Goal: Transaction & Acquisition: Purchase product/service

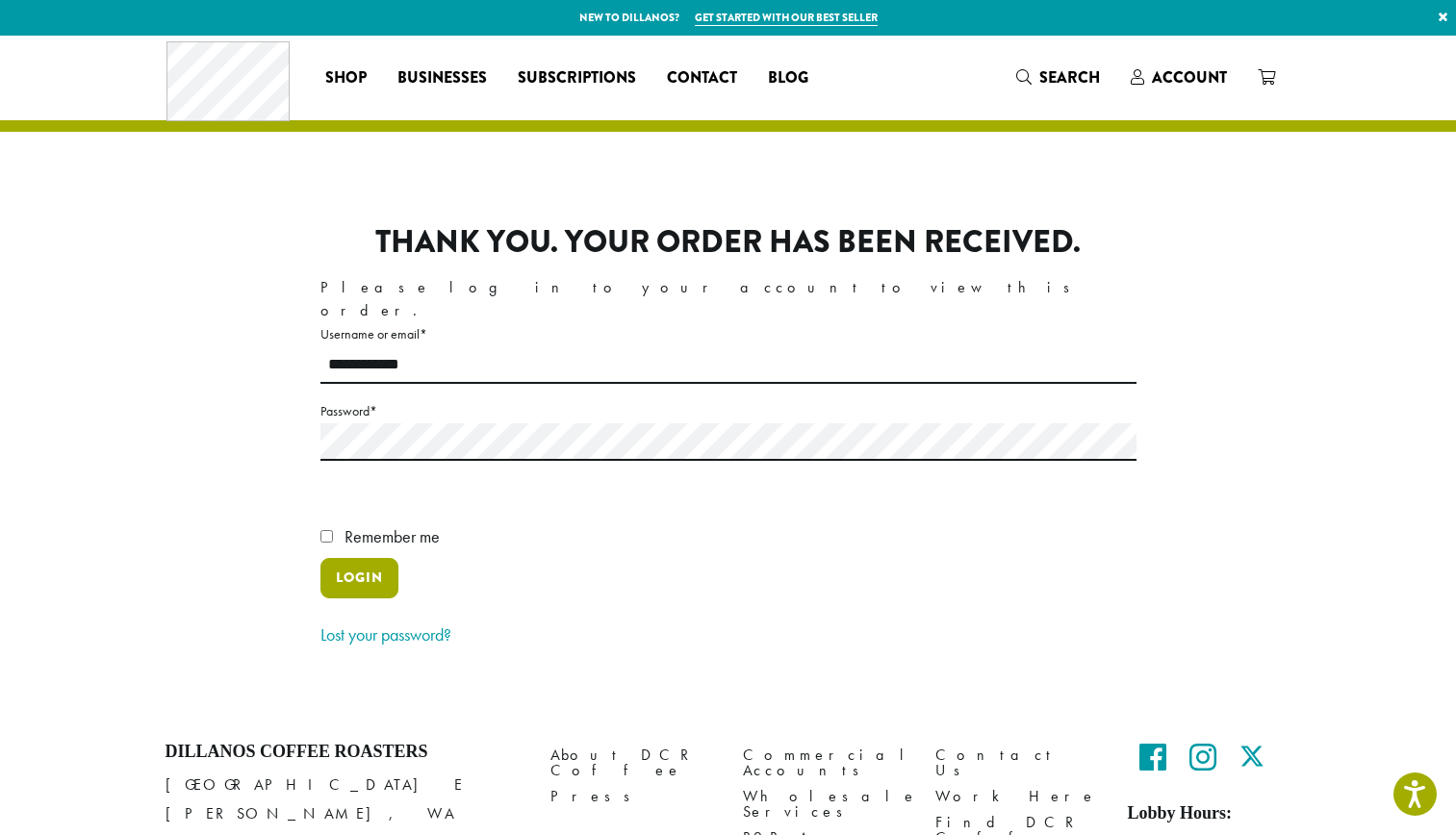
click at [374, 596] on button "Login" at bounding box center [360, 578] width 78 height 41
type input "**********"
click at [350, 558] on button "Login" at bounding box center [360, 578] width 78 height 41
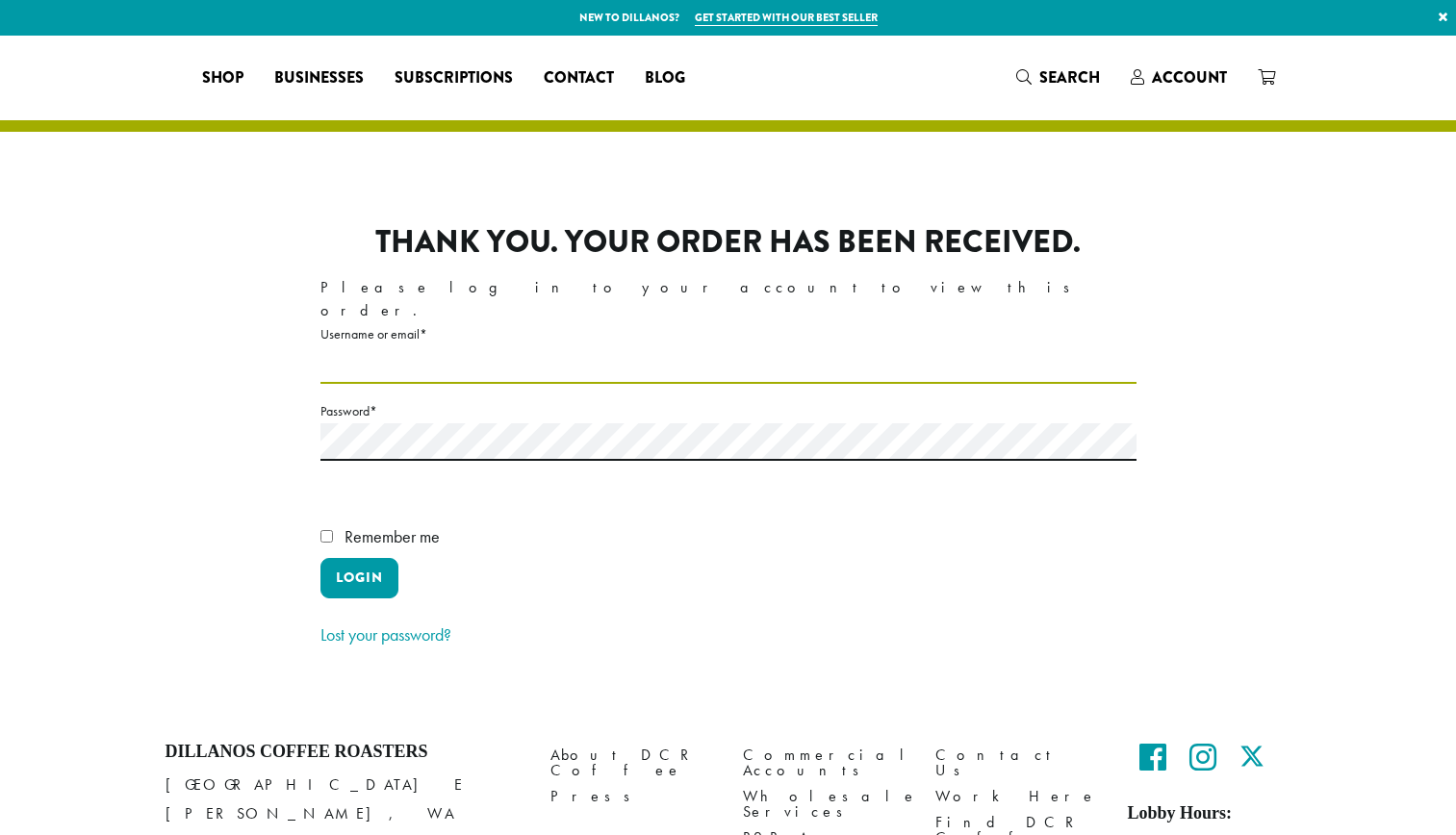
type input "**********"
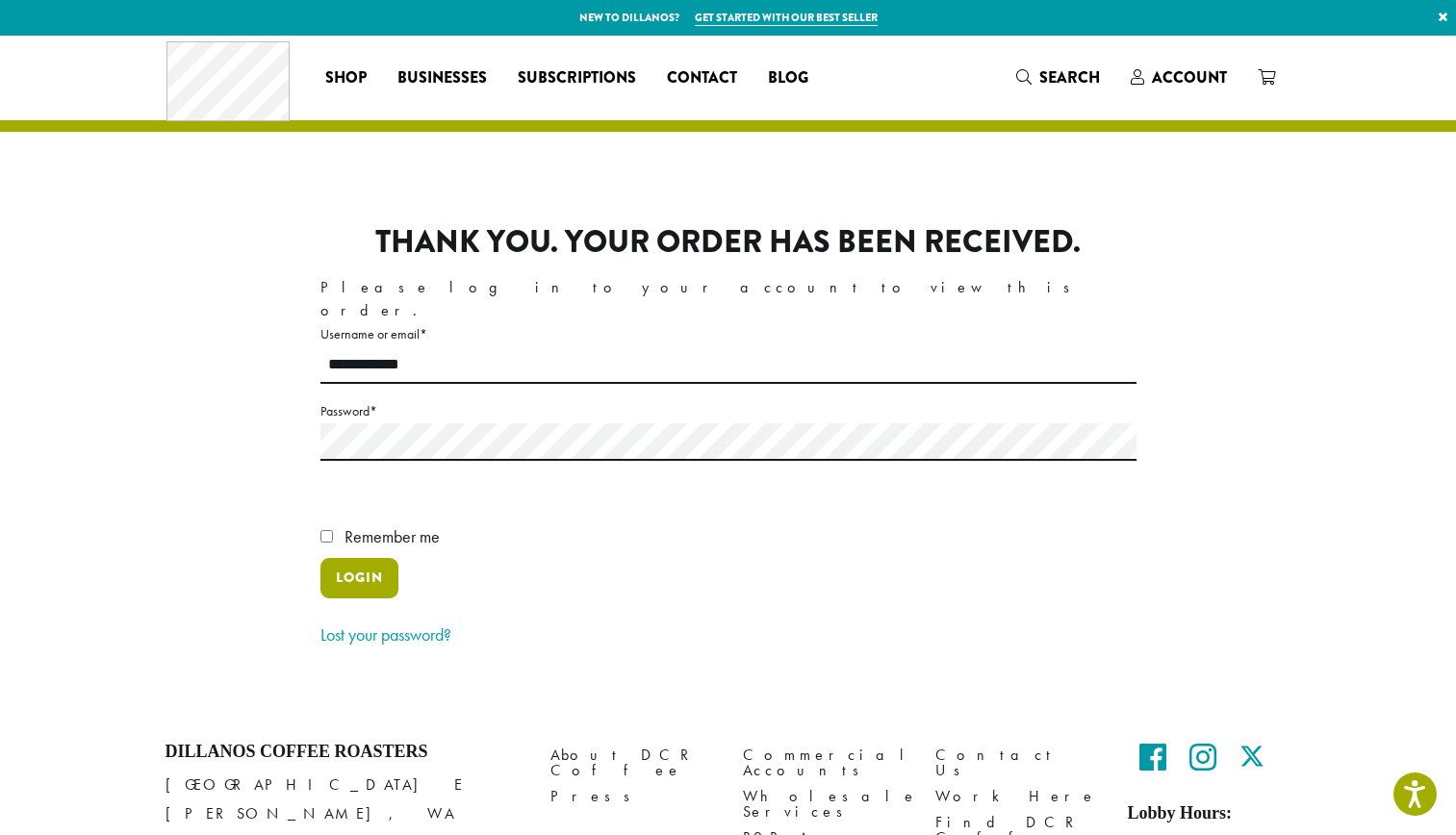
click at [374, 558] on button "Login" at bounding box center [360, 578] width 78 height 41
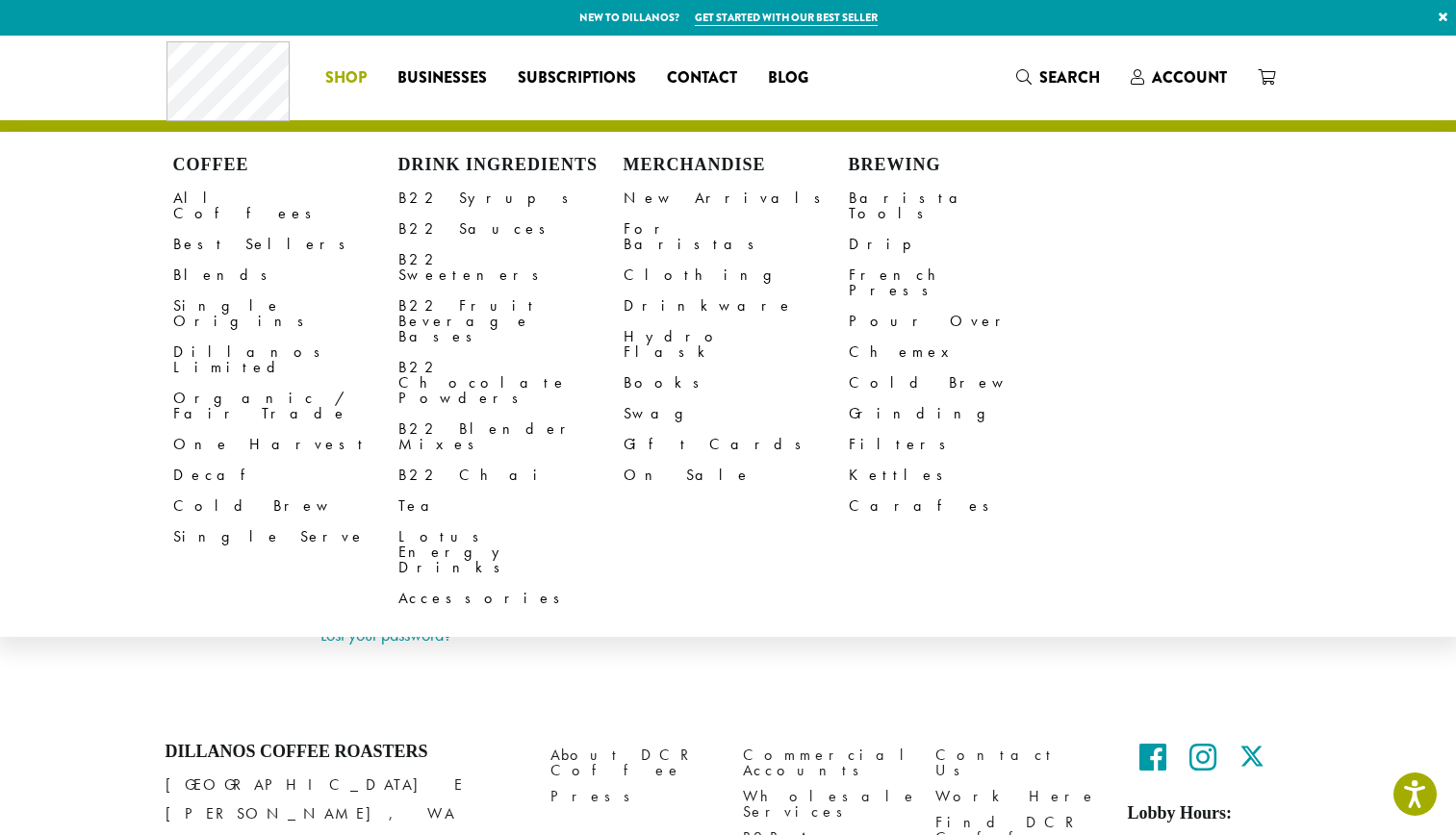
type input "**********"
click at [348, 81] on span "Shop" at bounding box center [346, 79] width 42 height 24
click at [450, 230] on link "B22 Sauces" at bounding box center [511, 228] width 225 height 31
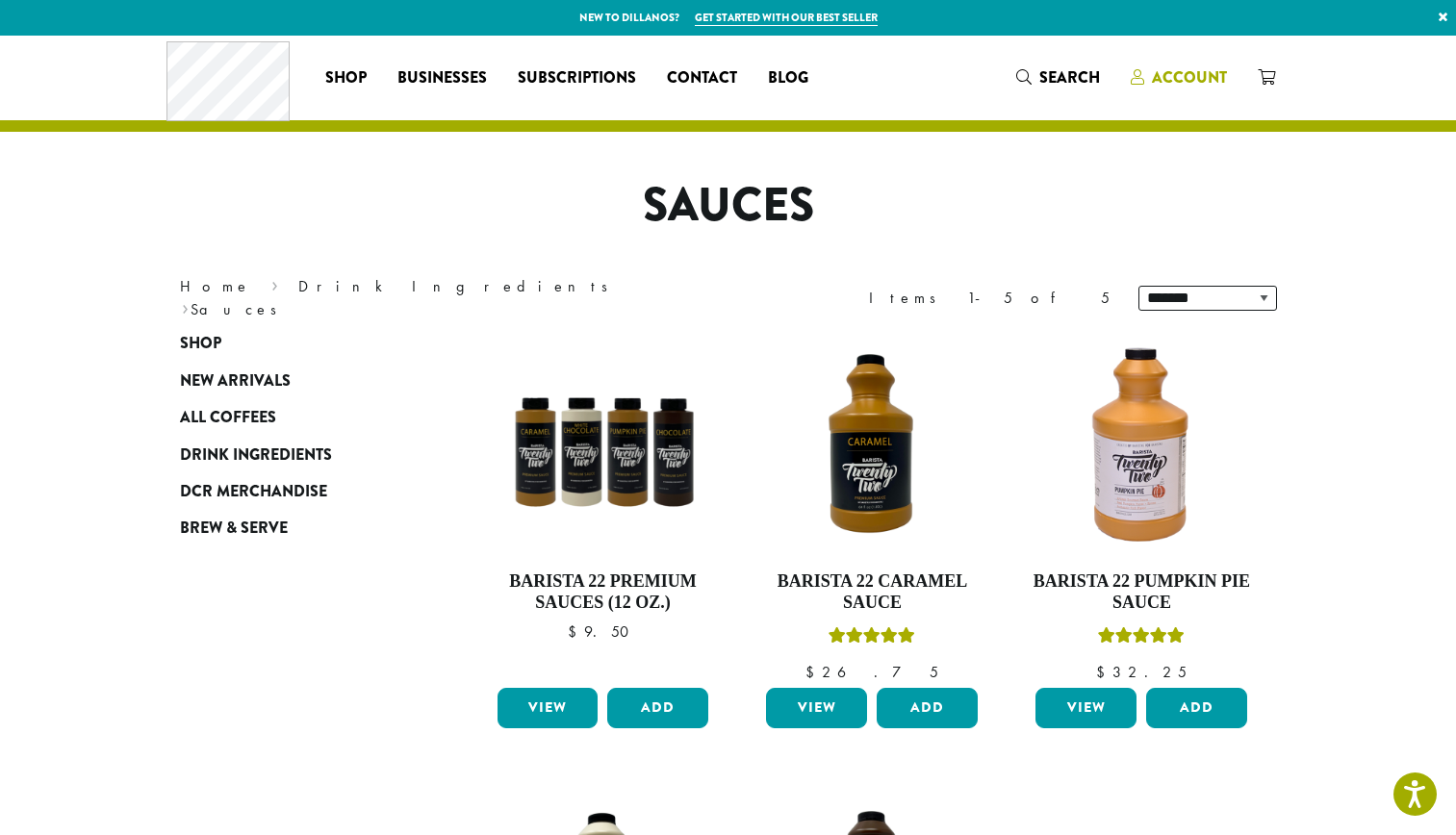
click at [1174, 67] on span "Account" at bounding box center [1189, 78] width 75 height 22
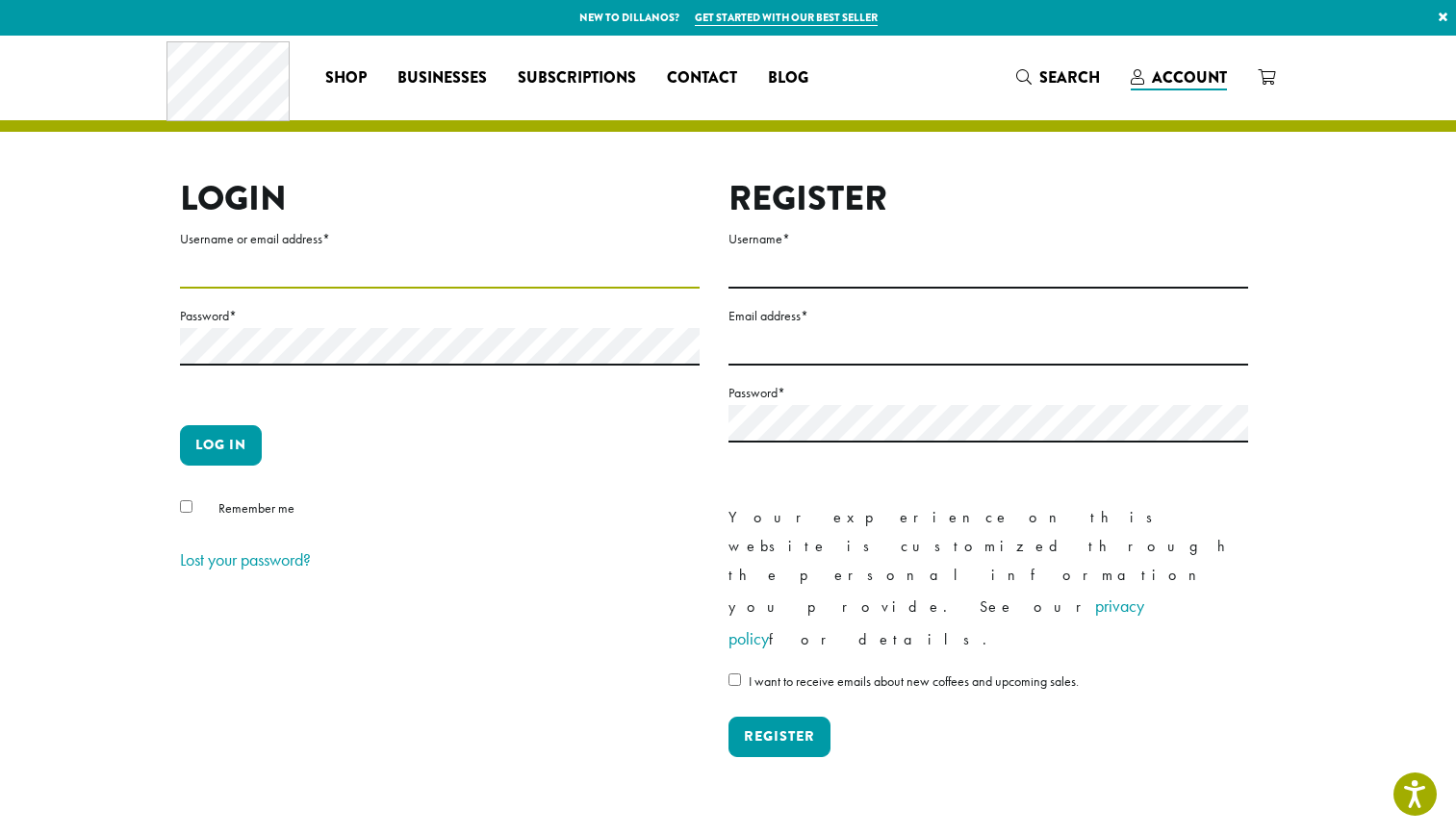
type input "**********"
click at [226, 453] on button "Log in" at bounding box center [221, 445] width 82 height 41
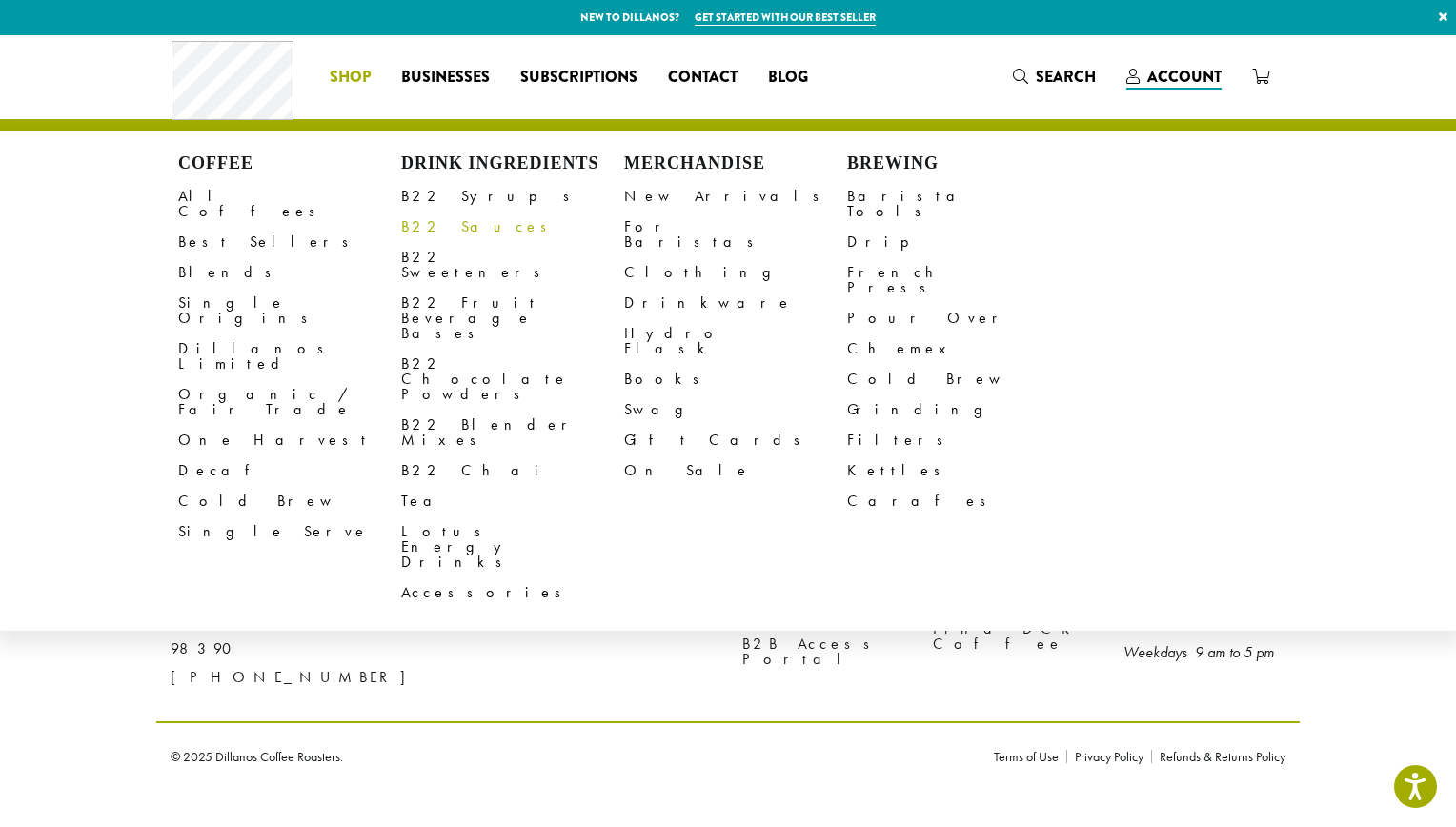
click at [450, 223] on link "B22 Sauces" at bounding box center [513, 226] width 223 height 31
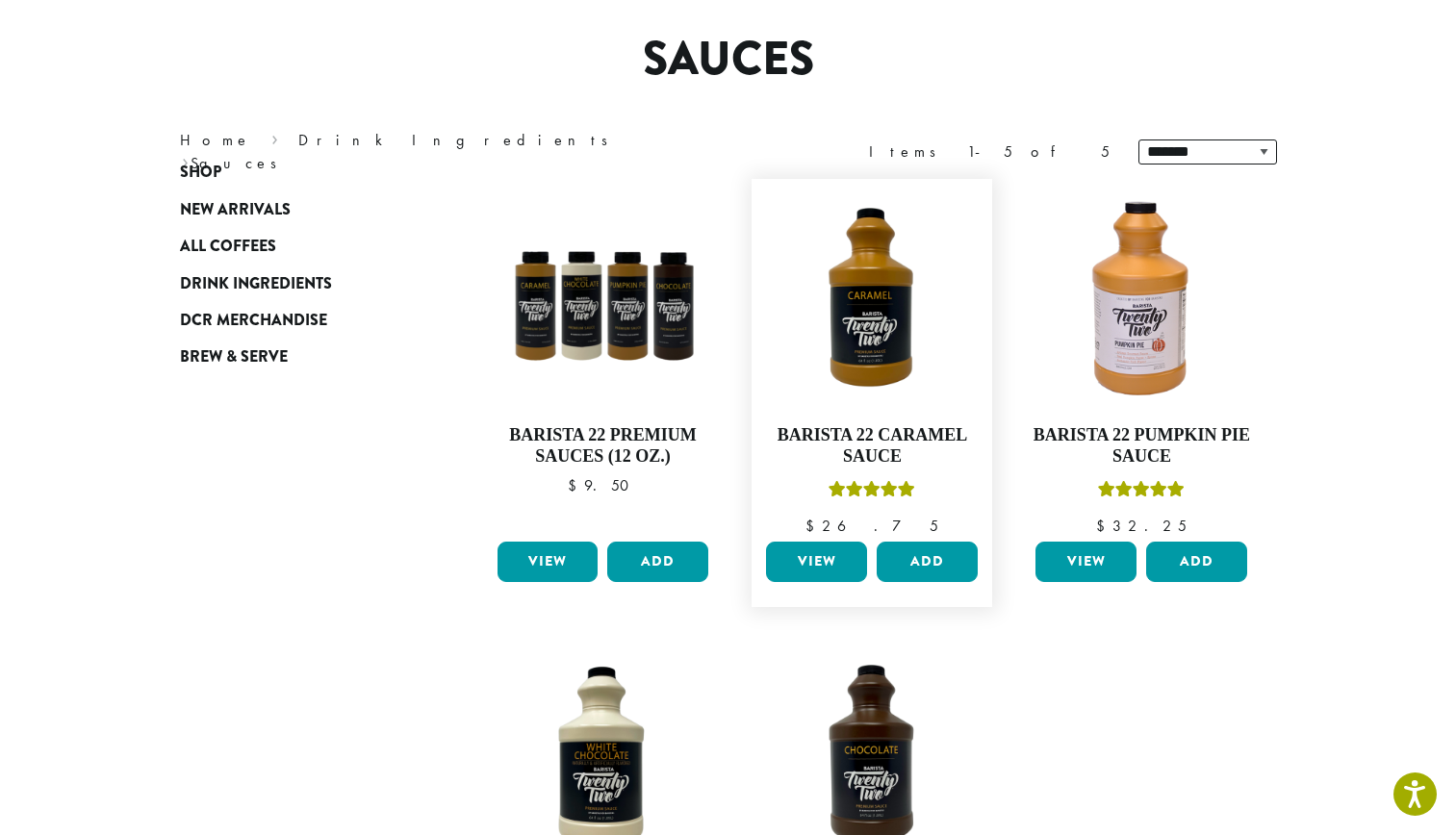
scroll to position [175, 0]
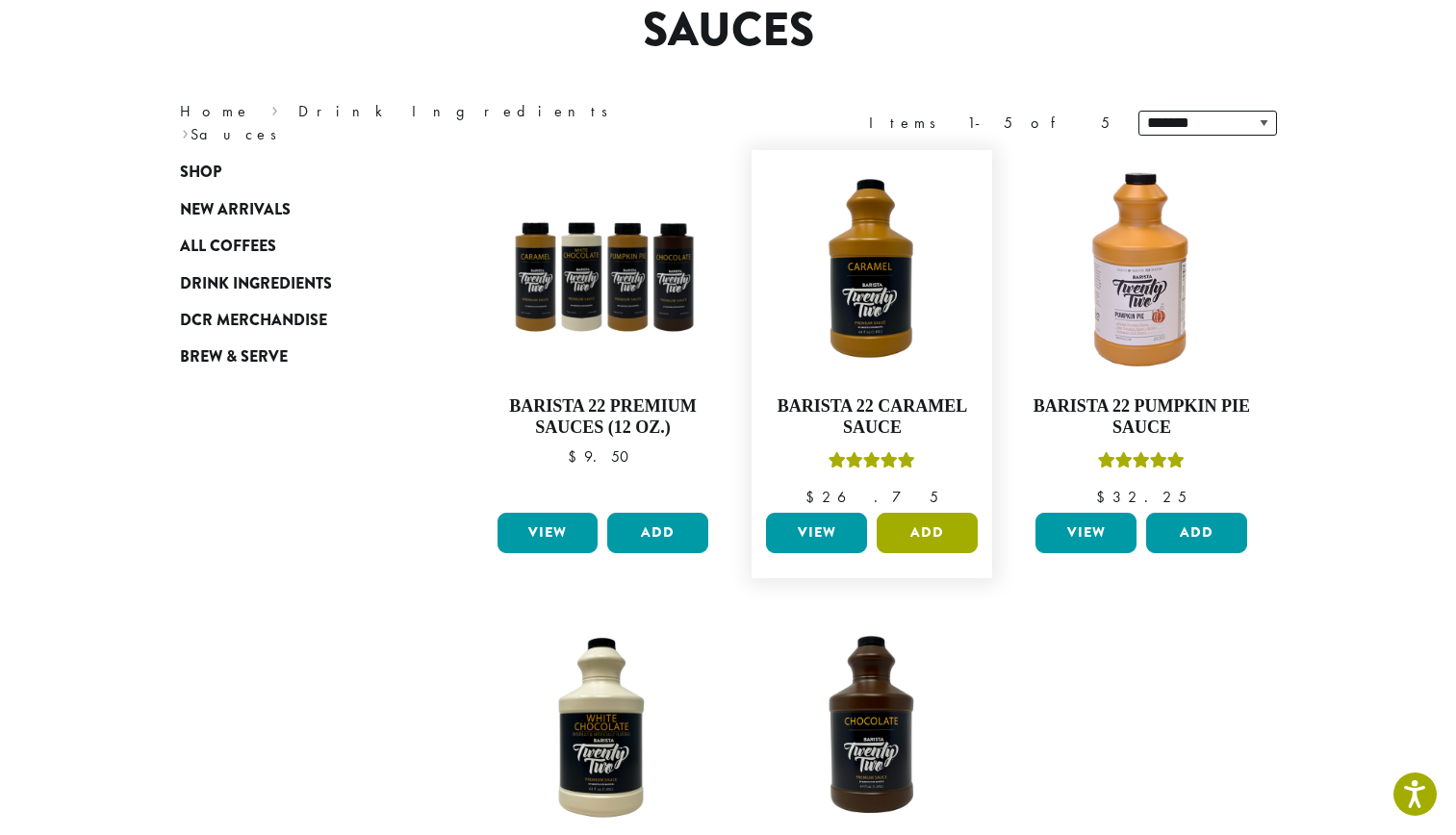
click at [916, 529] on button "Add" at bounding box center [927, 533] width 101 height 41
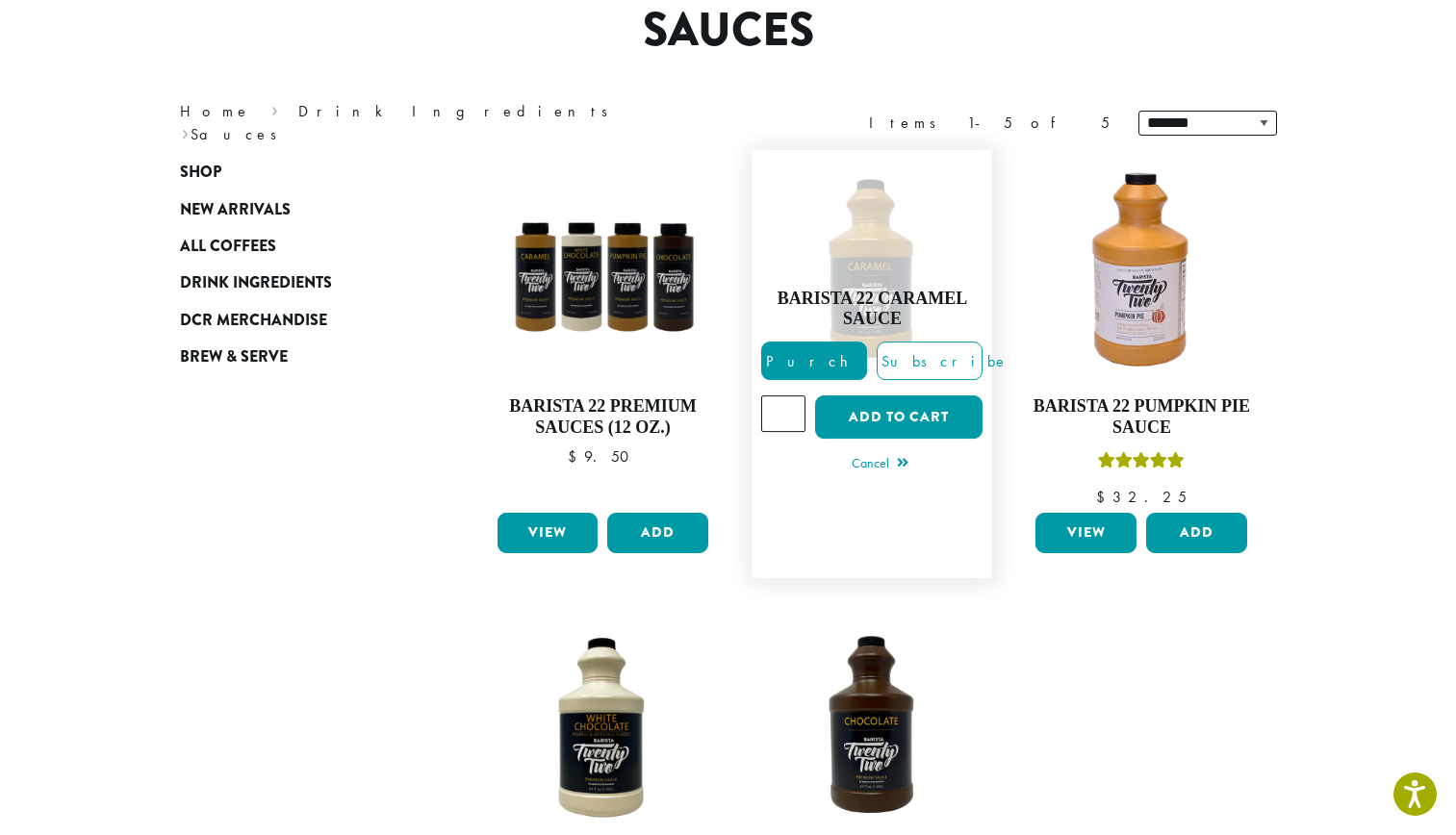
click at [793, 410] on input "*" at bounding box center [783, 414] width 44 height 37
type input "*"
click at [793, 410] on input "*" at bounding box center [783, 414] width 44 height 37
click at [940, 428] on button "Add to cart" at bounding box center [899, 417] width 167 height 43
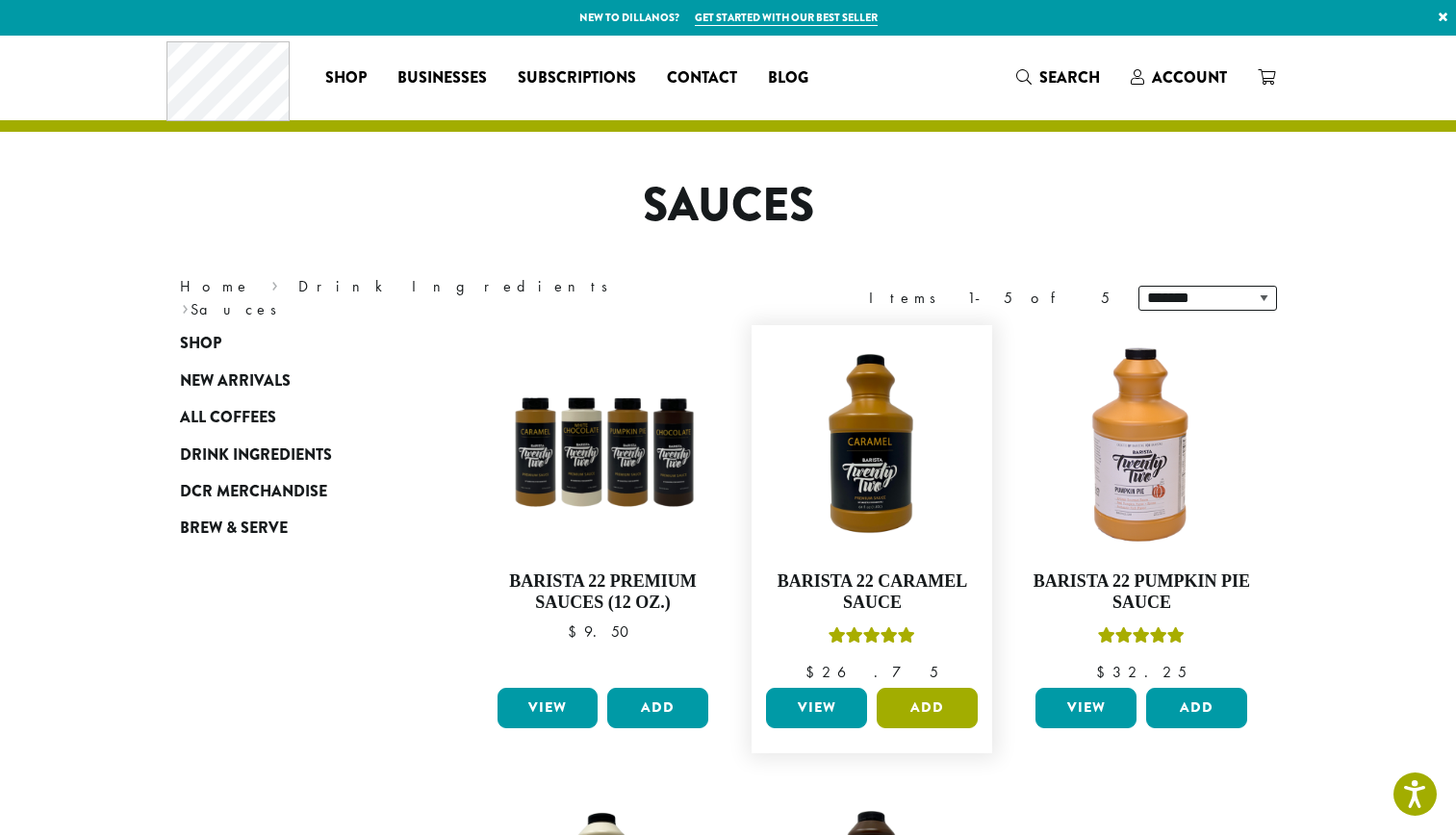
drag, startPoint x: 934, startPoint y: 711, endPoint x: 908, endPoint y: 712, distance: 26.0
click at [934, 711] on button "Add" at bounding box center [927, 707] width 101 height 41
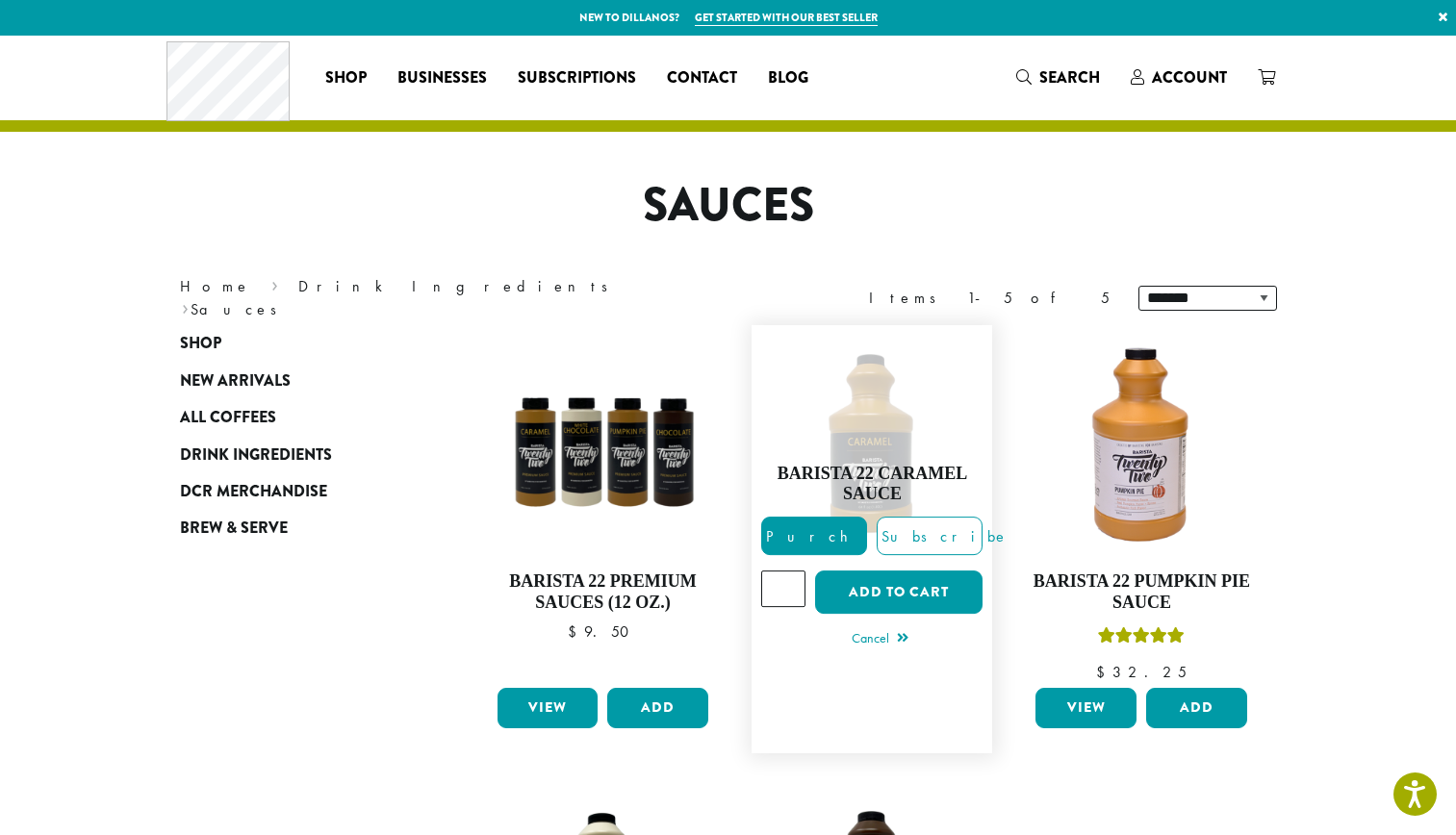
click at [789, 585] on input "*" at bounding box center [783, 589] width 44 height 37
type input "*"
click at [789, 585] on input "*" at bounding box center [783, 589] width 44 height 37
click at [858, 588] on button "Add to cart" at bounding box center [899, 592] width 167 height 43
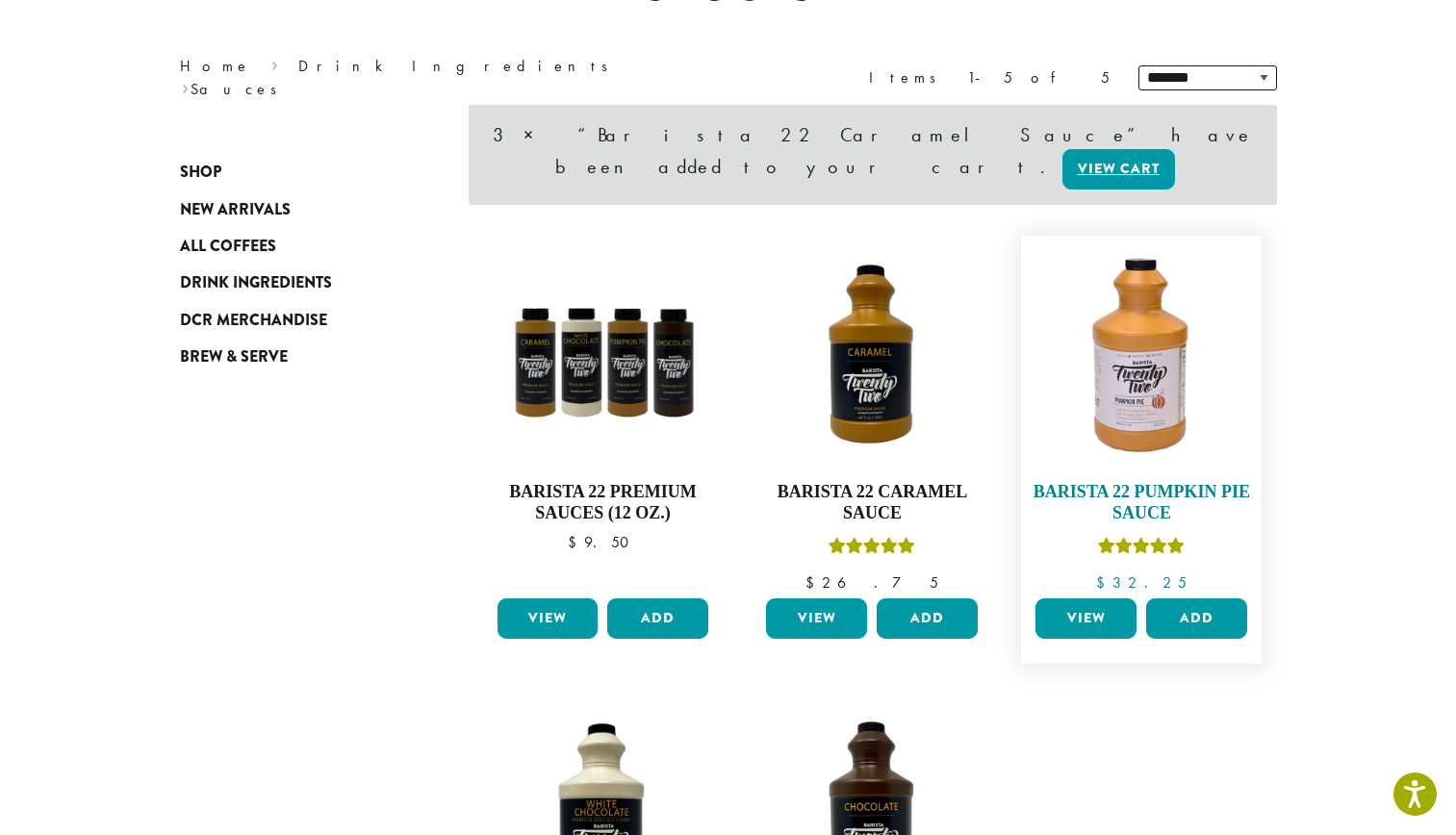
scroll to position [222, 0]
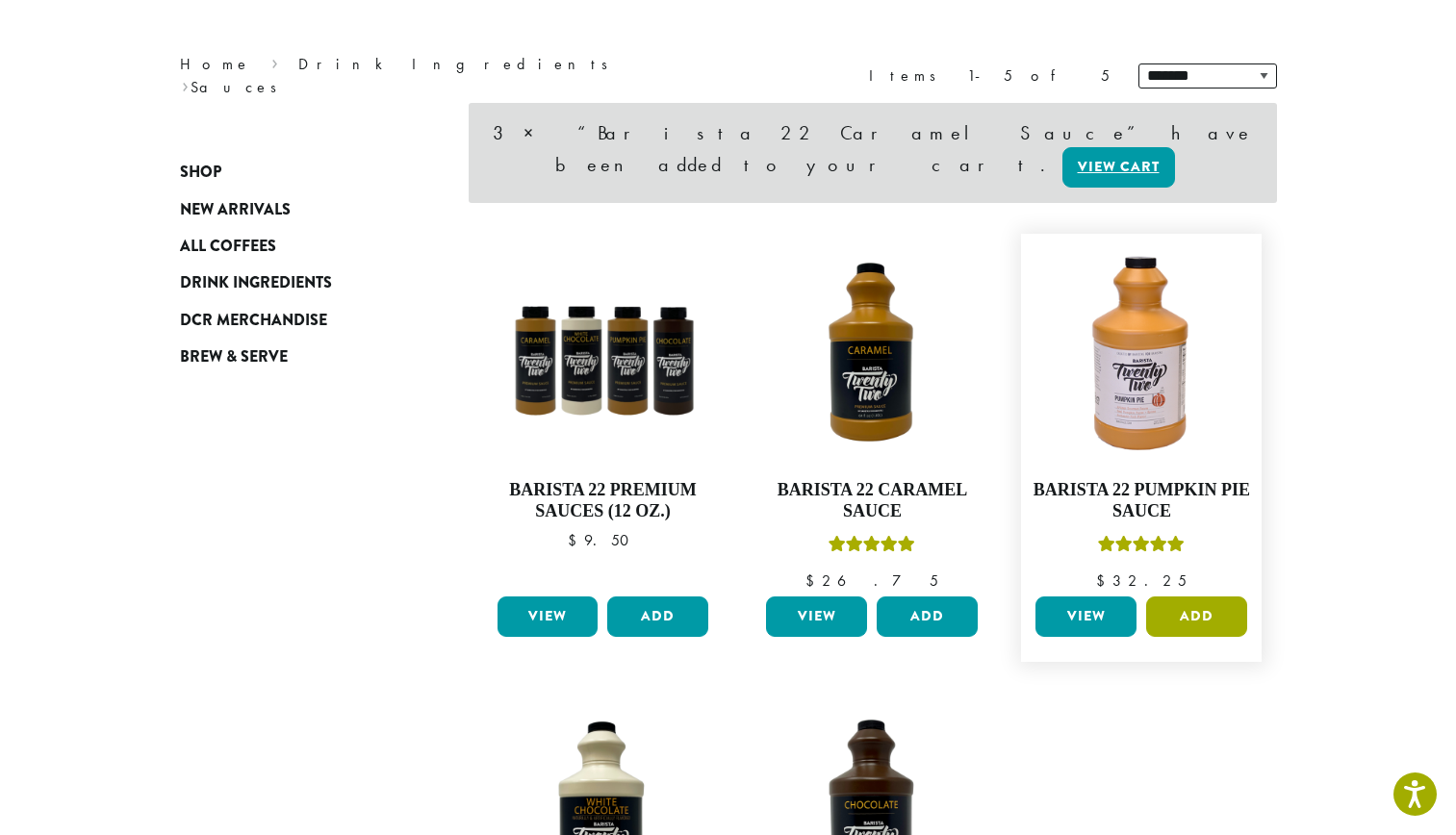
click at [1172, 597] on button "Add" at bounding box center [1196, 617] width 101 height 41
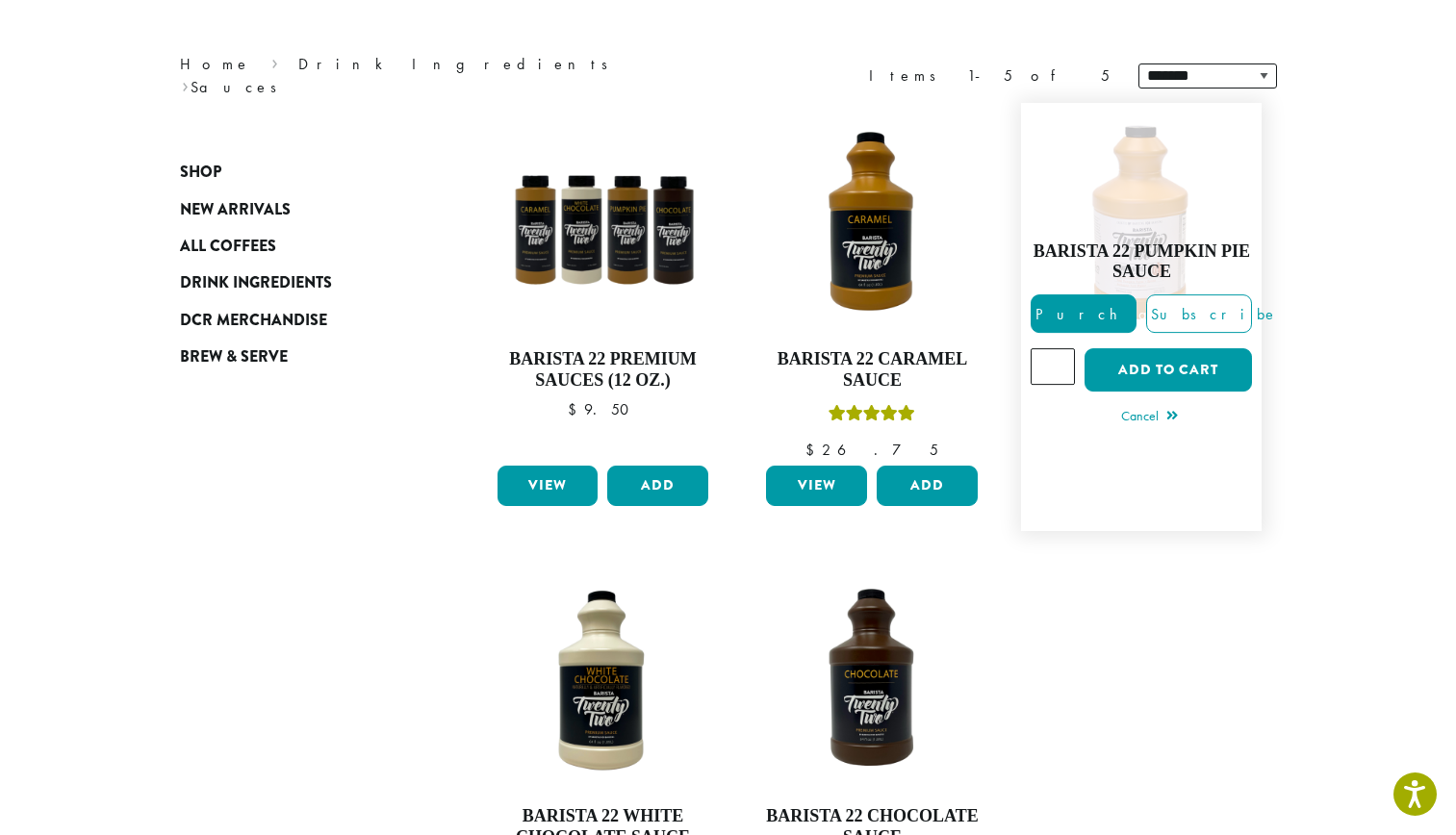
type input "*"
click at [1062, 376] on input "*" at bounding box center [1052, 367] width 44 height 37
click at [1173, 385] on button "Add to cart" at bounding box center [1168, 370] width 167 height 43
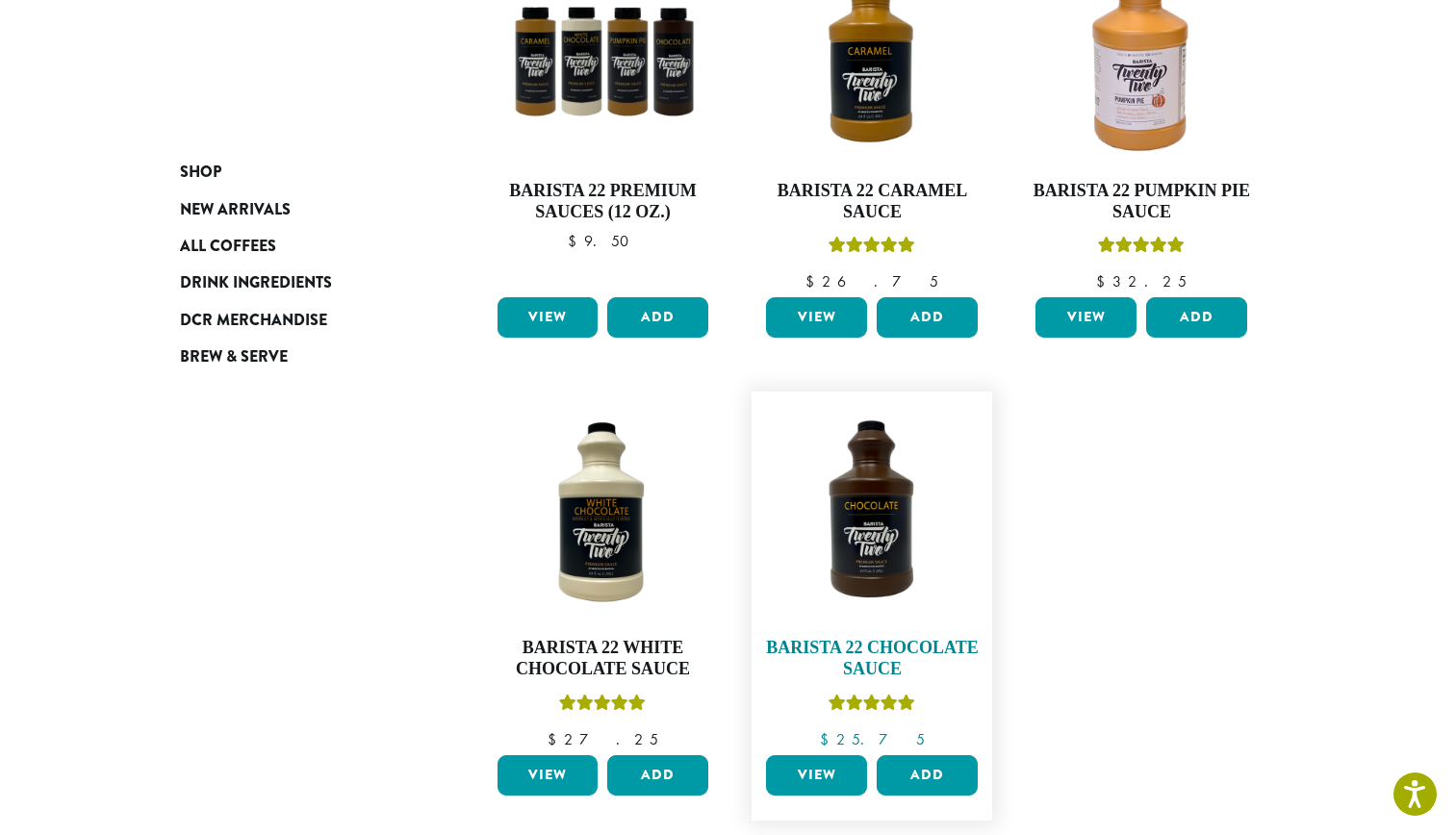
scroll to position [522, 0]
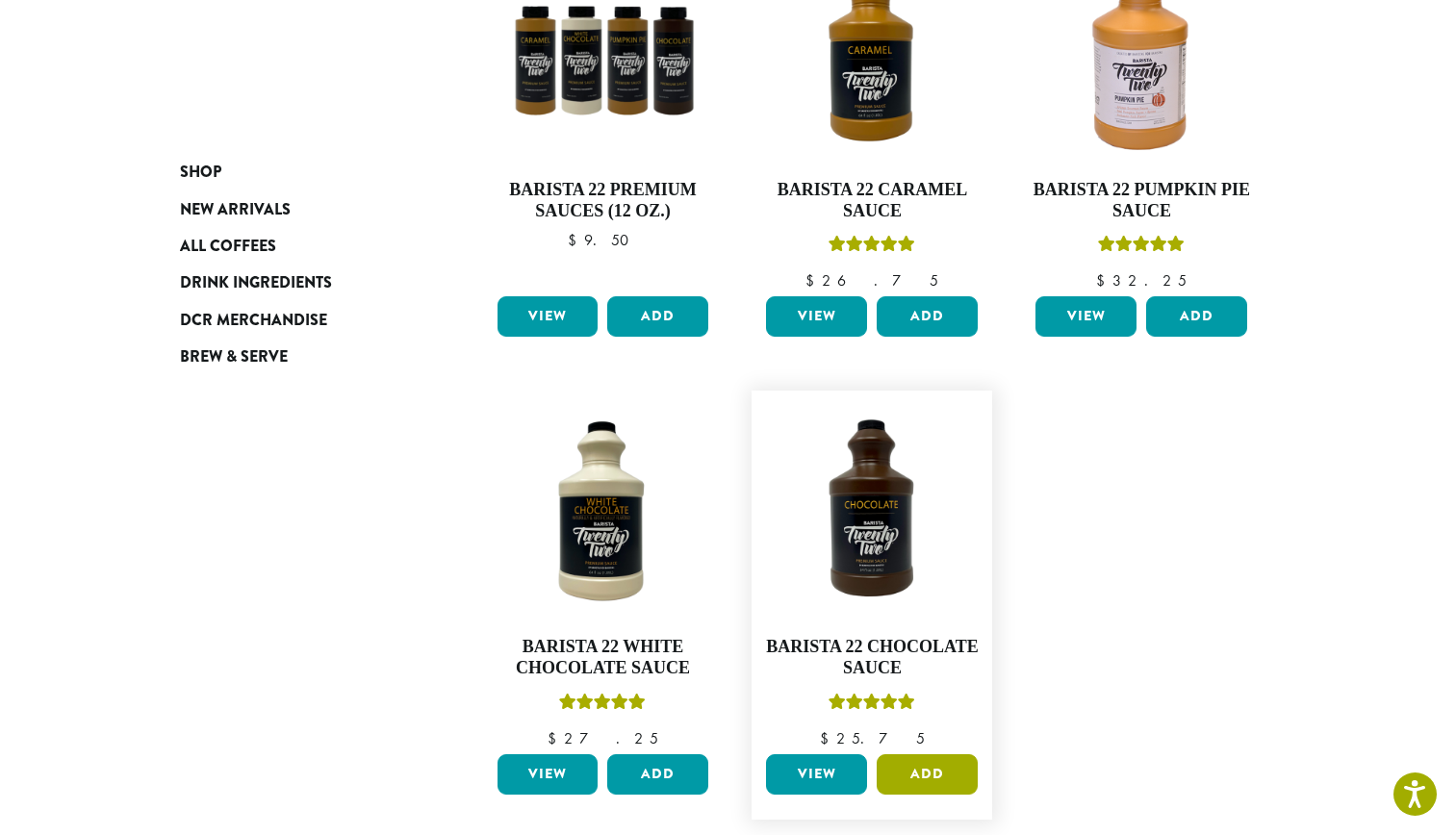
click at [941, 754] on button "Add" at bounding box center [927, 774] width 101 height 41
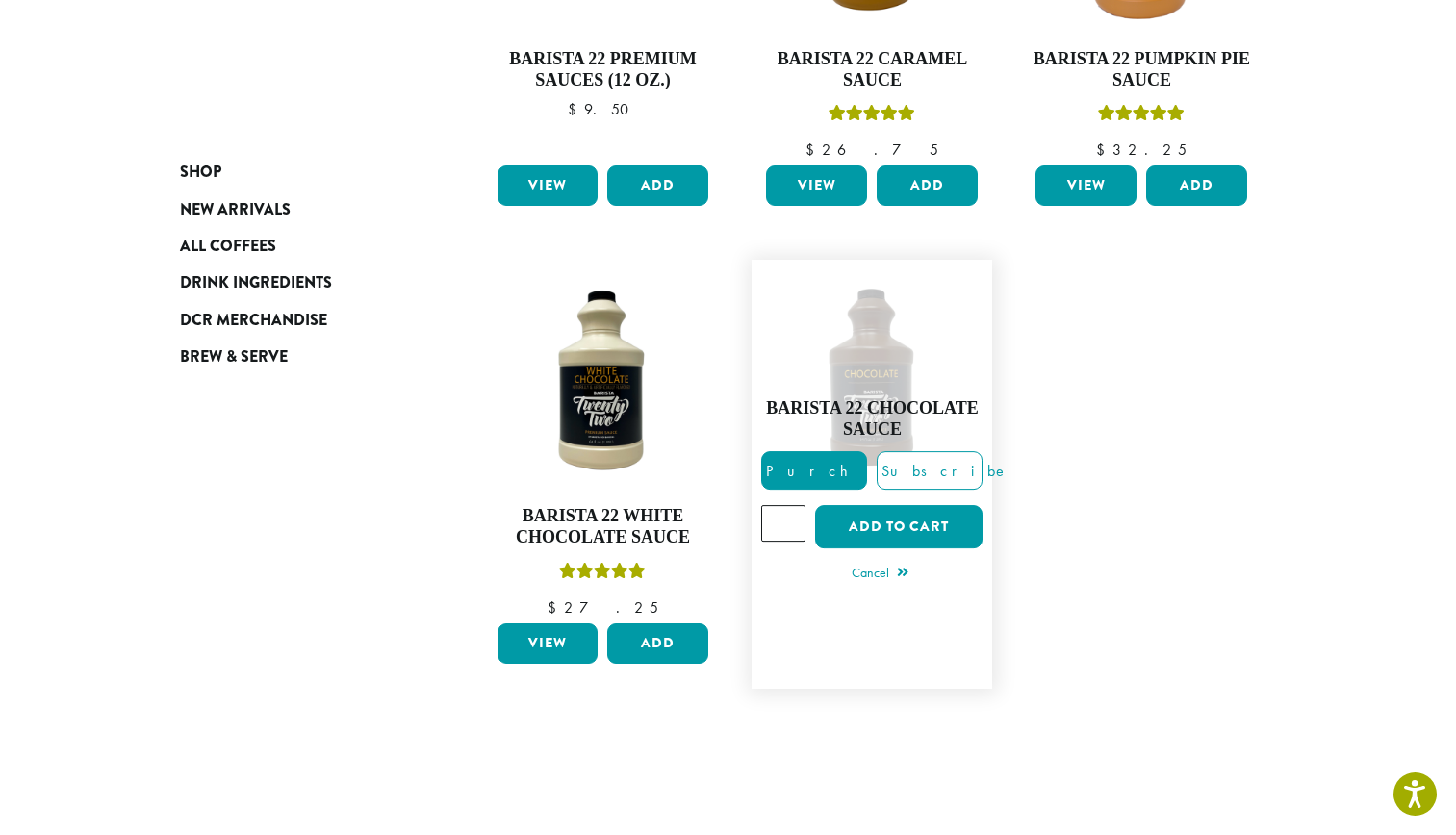
type input "*"
click at [790, 532] on input "*" at bounding box center [783, 523] width 44 height 37
click at [917, 533] on button "Add to cart" at bounding box center [899, 526] width 167 height 43
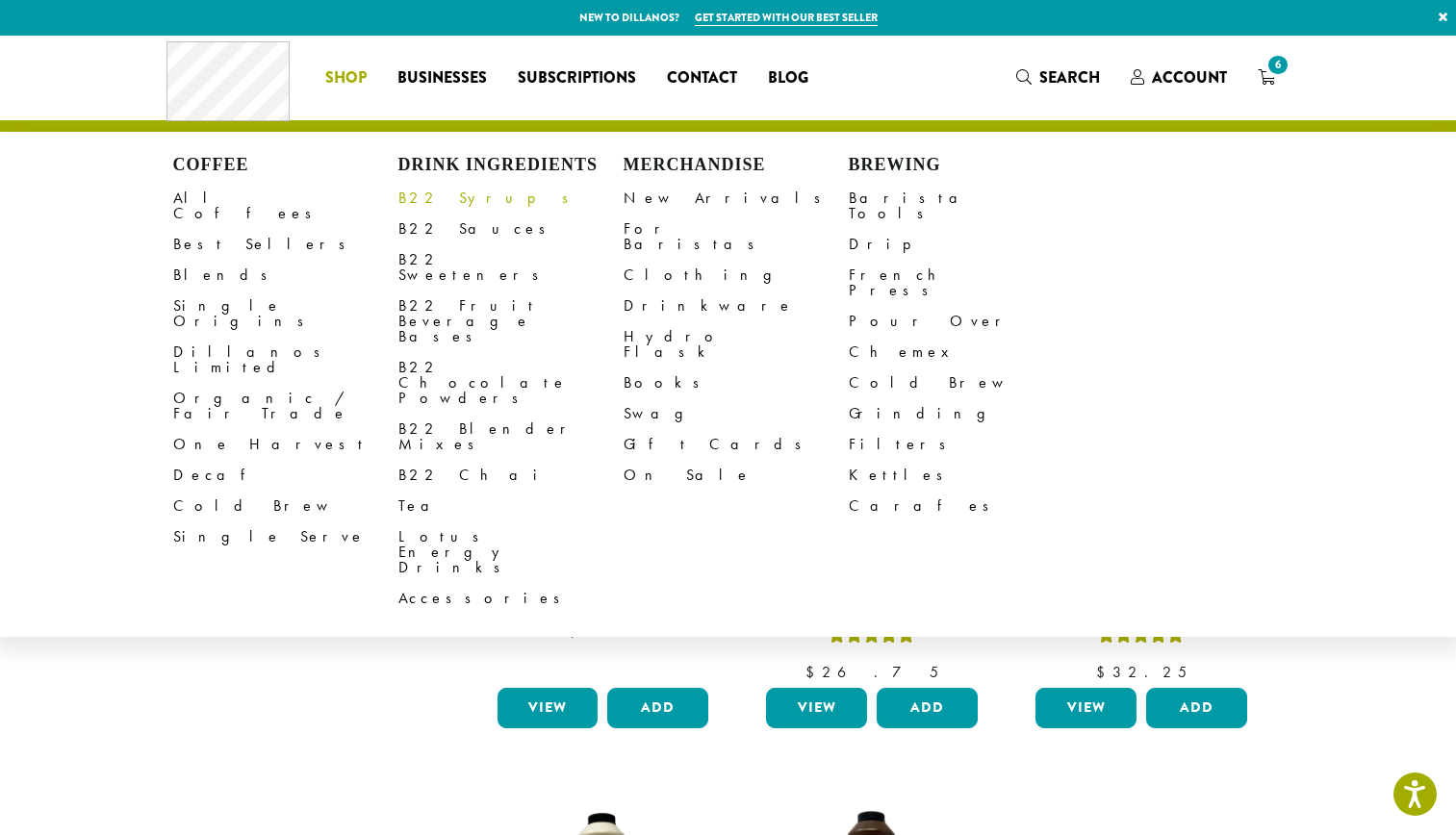
click at [455, 203] on link "B22 Syrups" at bounding box center [511, 197] width 225 height 31
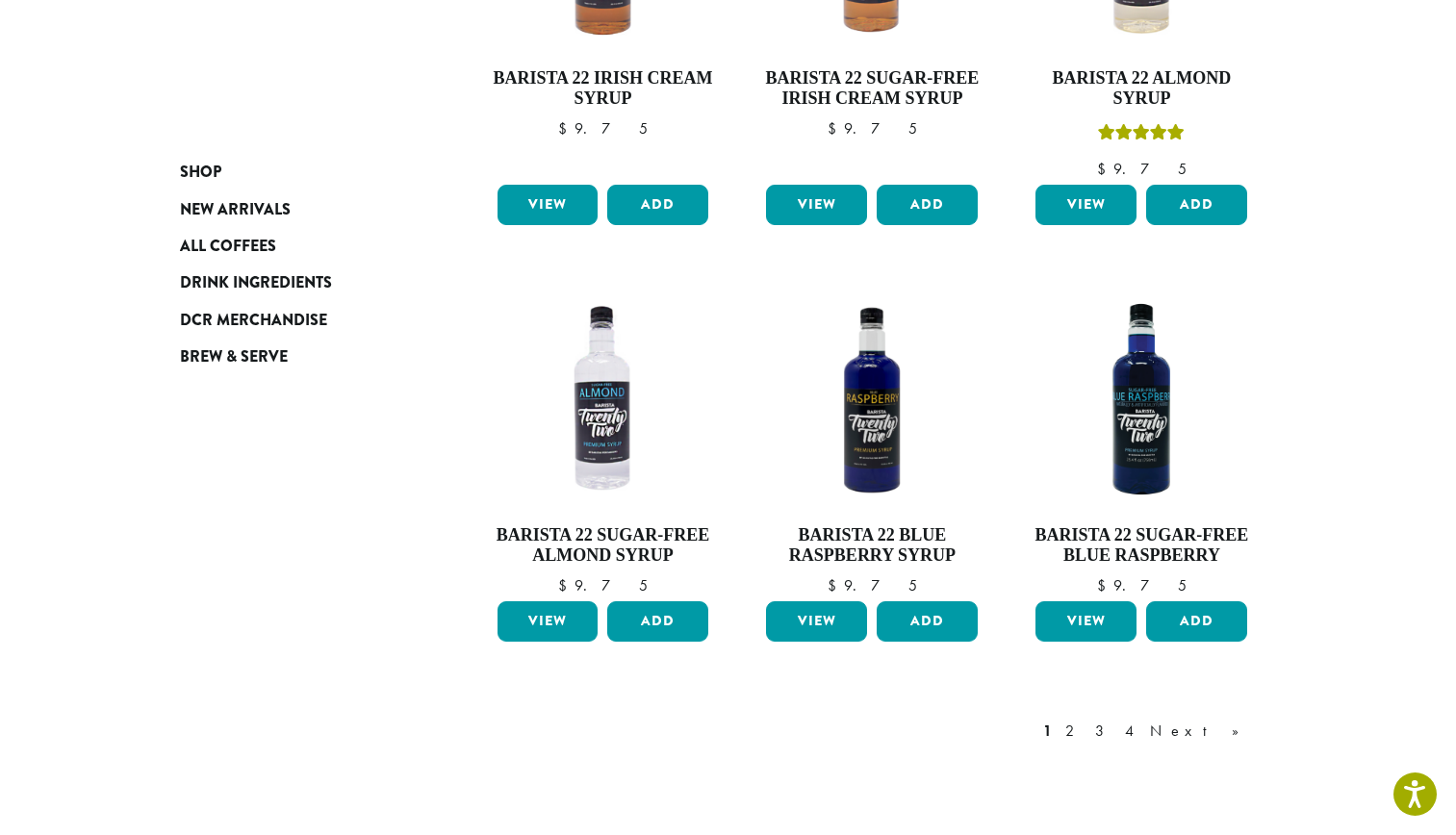
scroll to position [1517, 0]
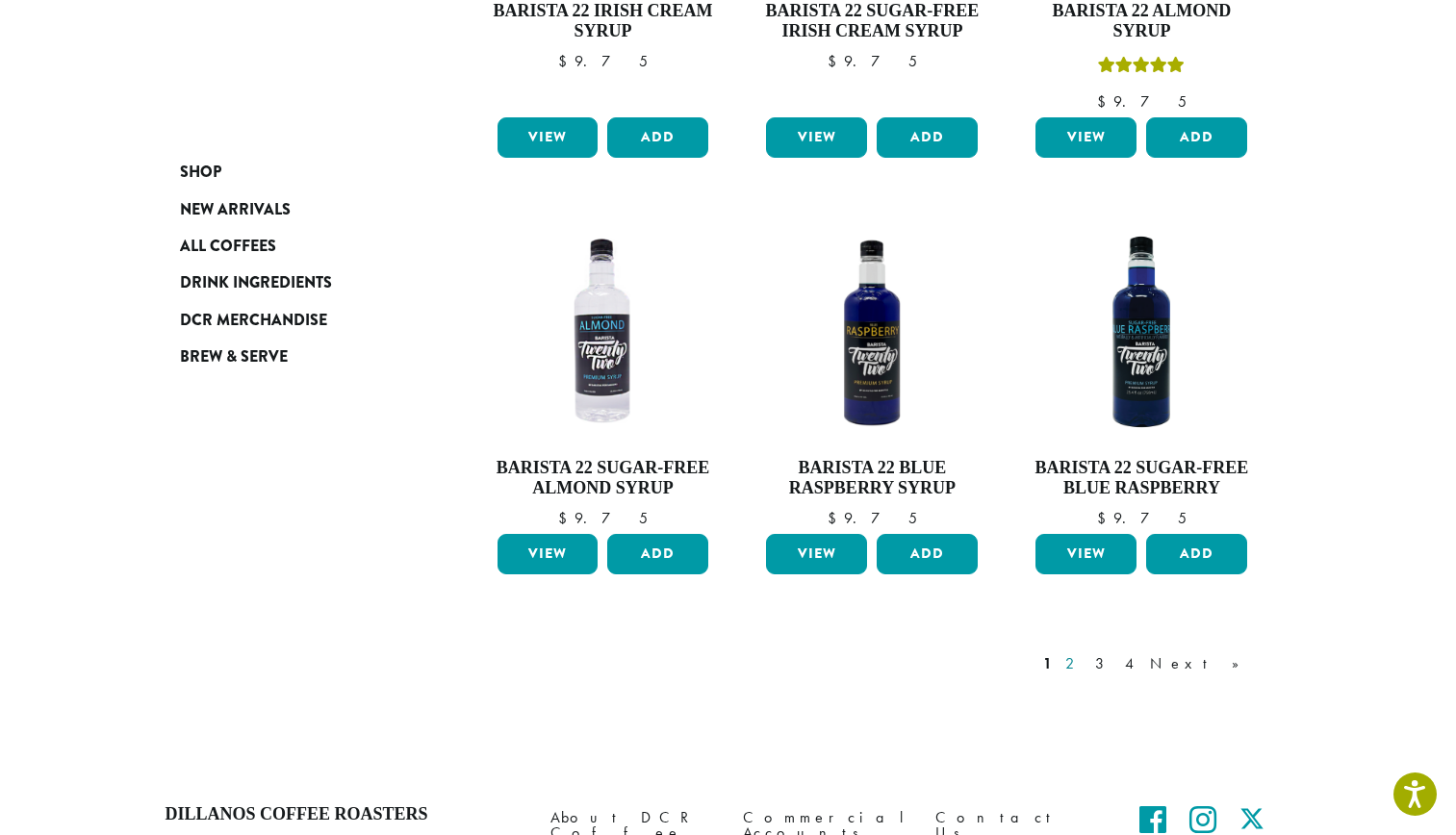
click at [1085, 653] on link "2" at bounding box center [1073, 664] width 24 height 23
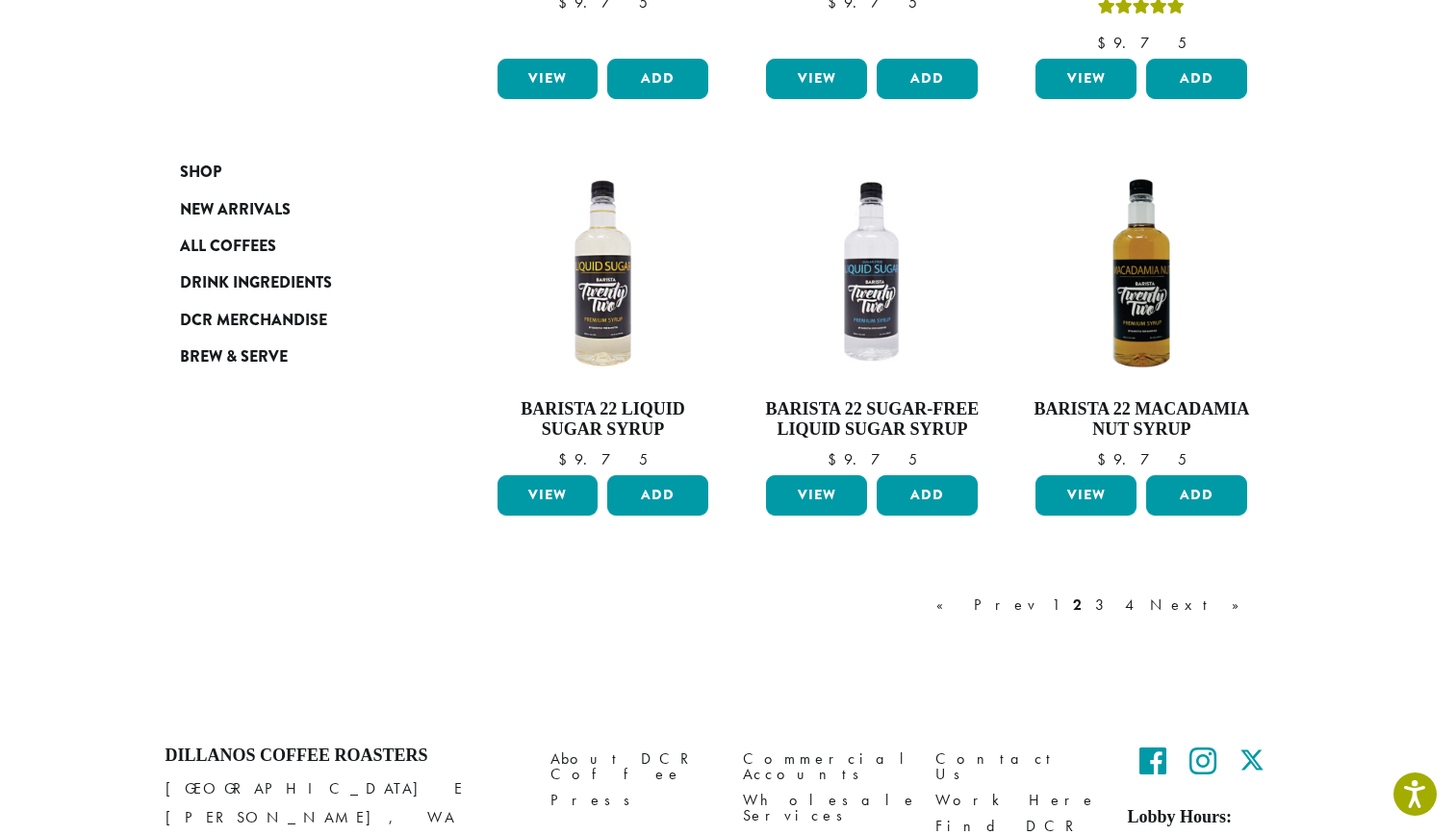
scroll to position [1528, 0]
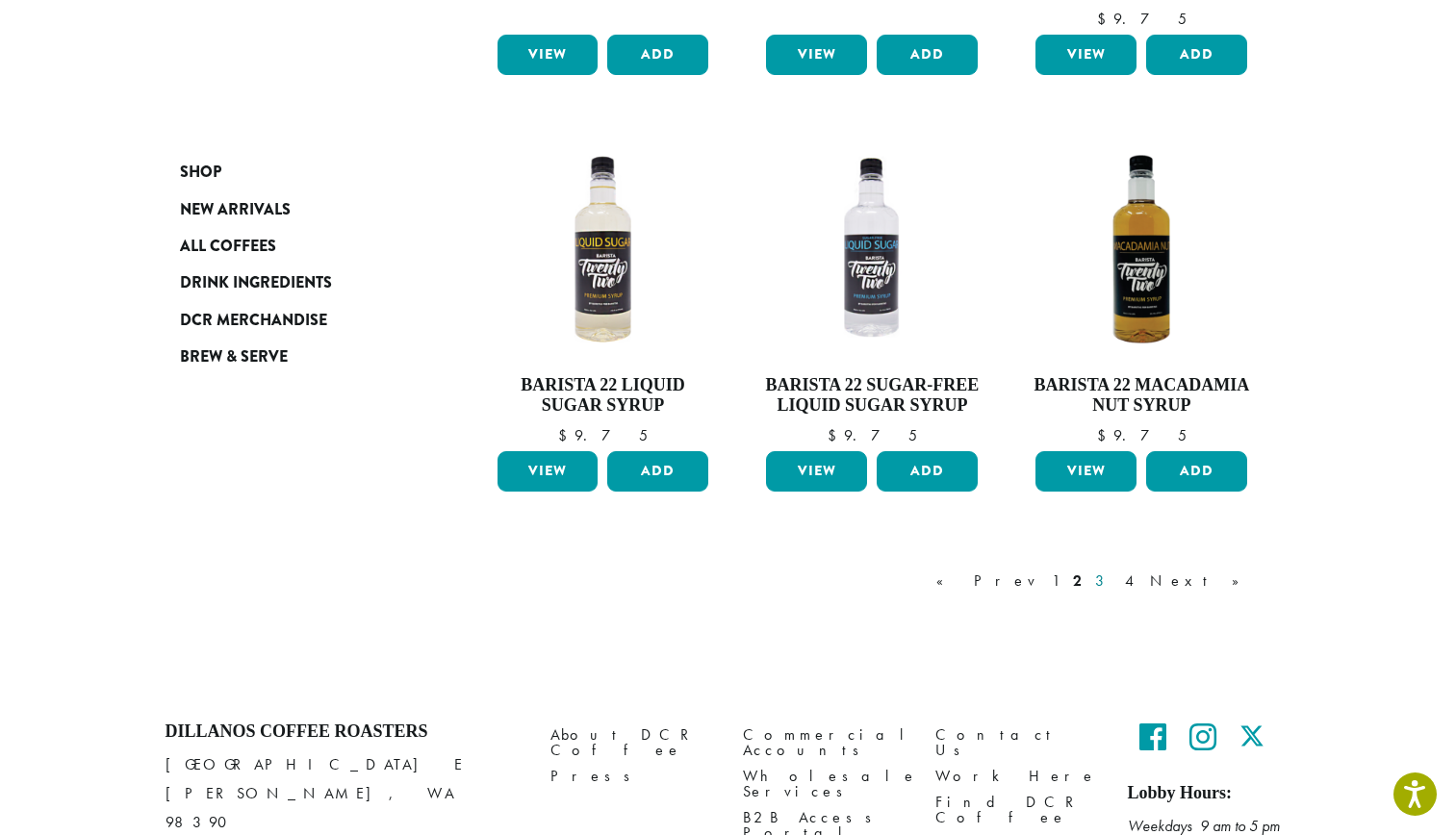
click at [1115, 581] on link "3" at bounding box center [1103, 581] width 24 height 23
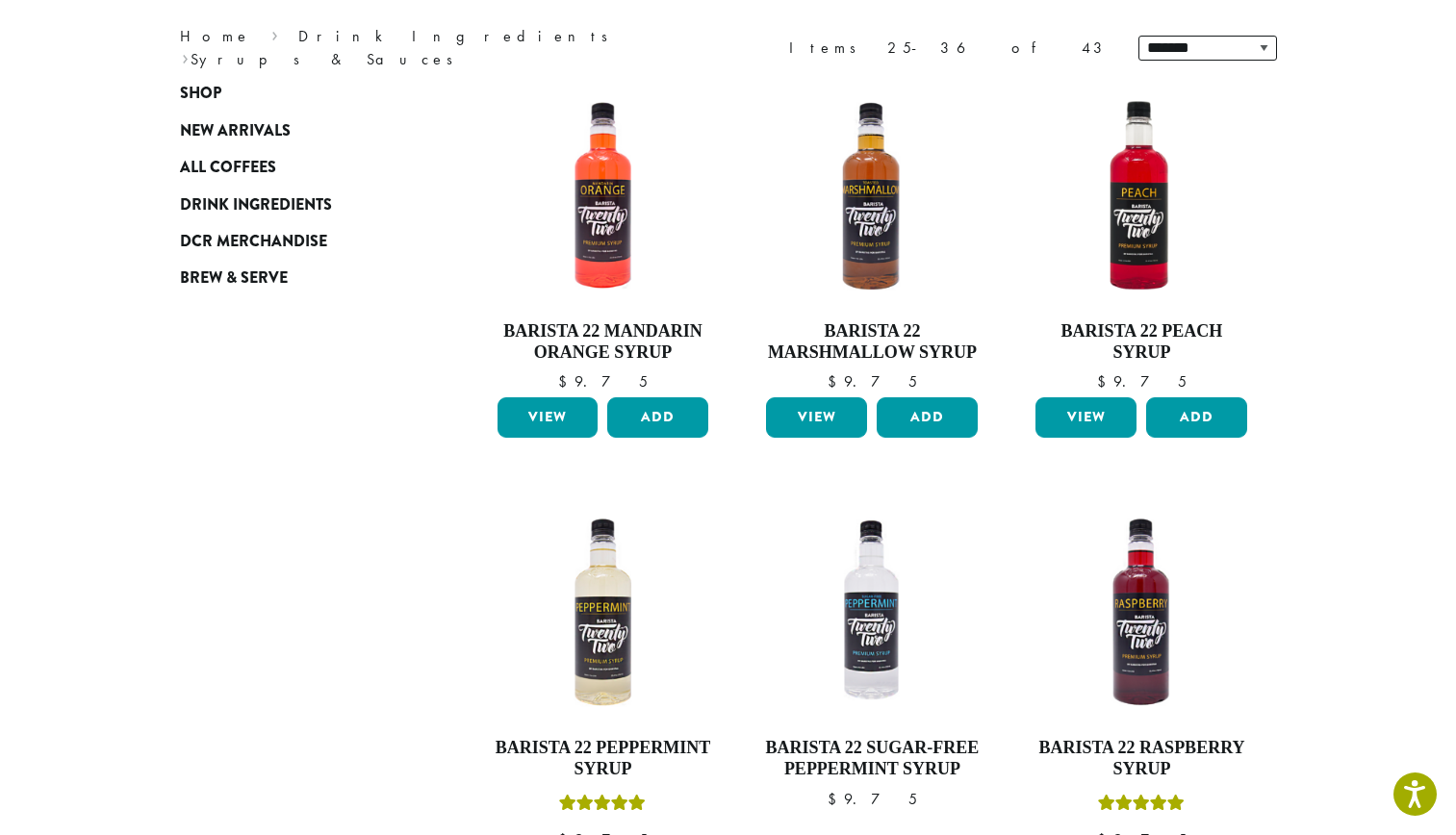
scroll to position [119, 0]
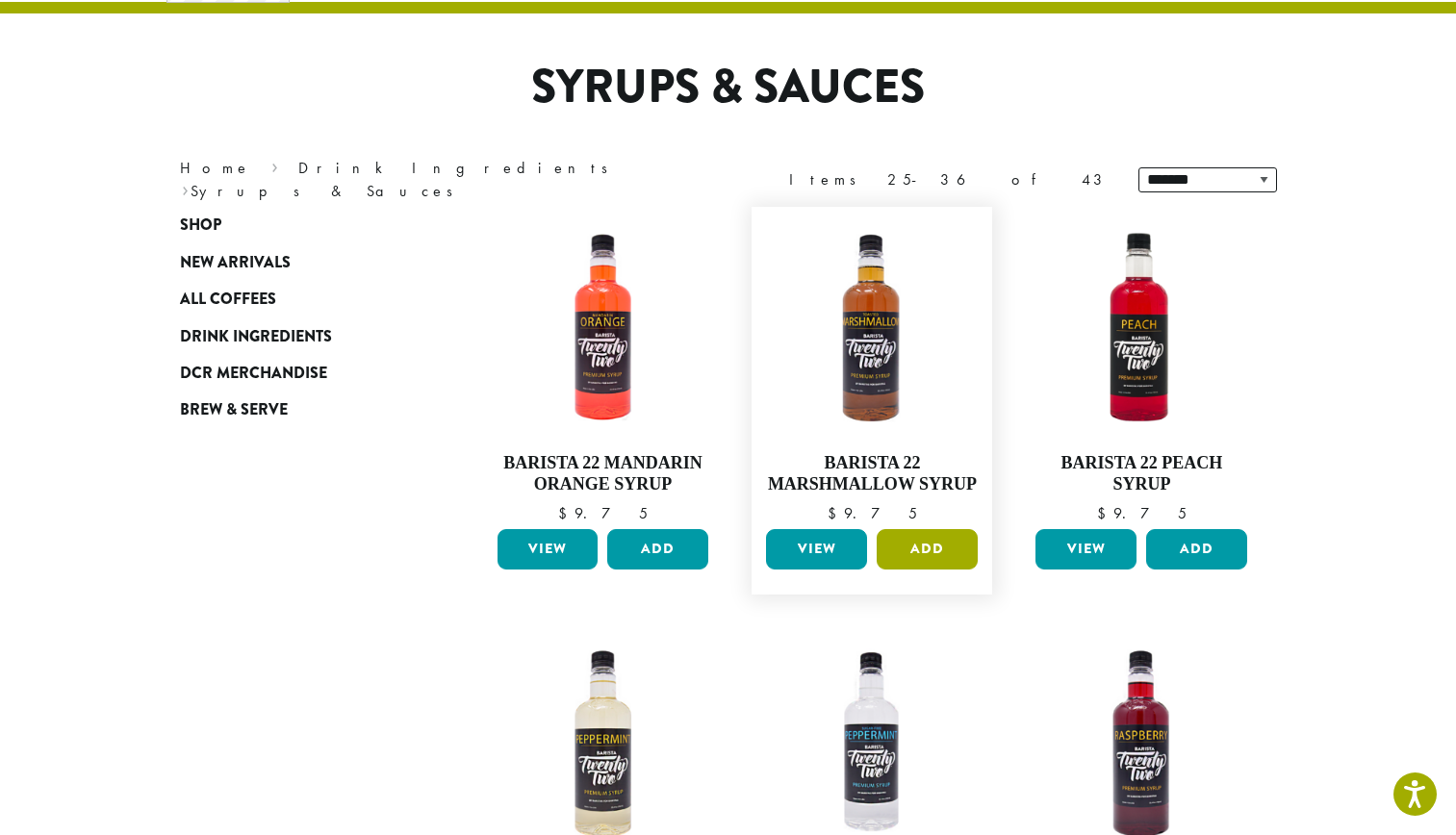
click at [934, 542] on button "Add" at bounding box center [927, 549] width 101 height 41
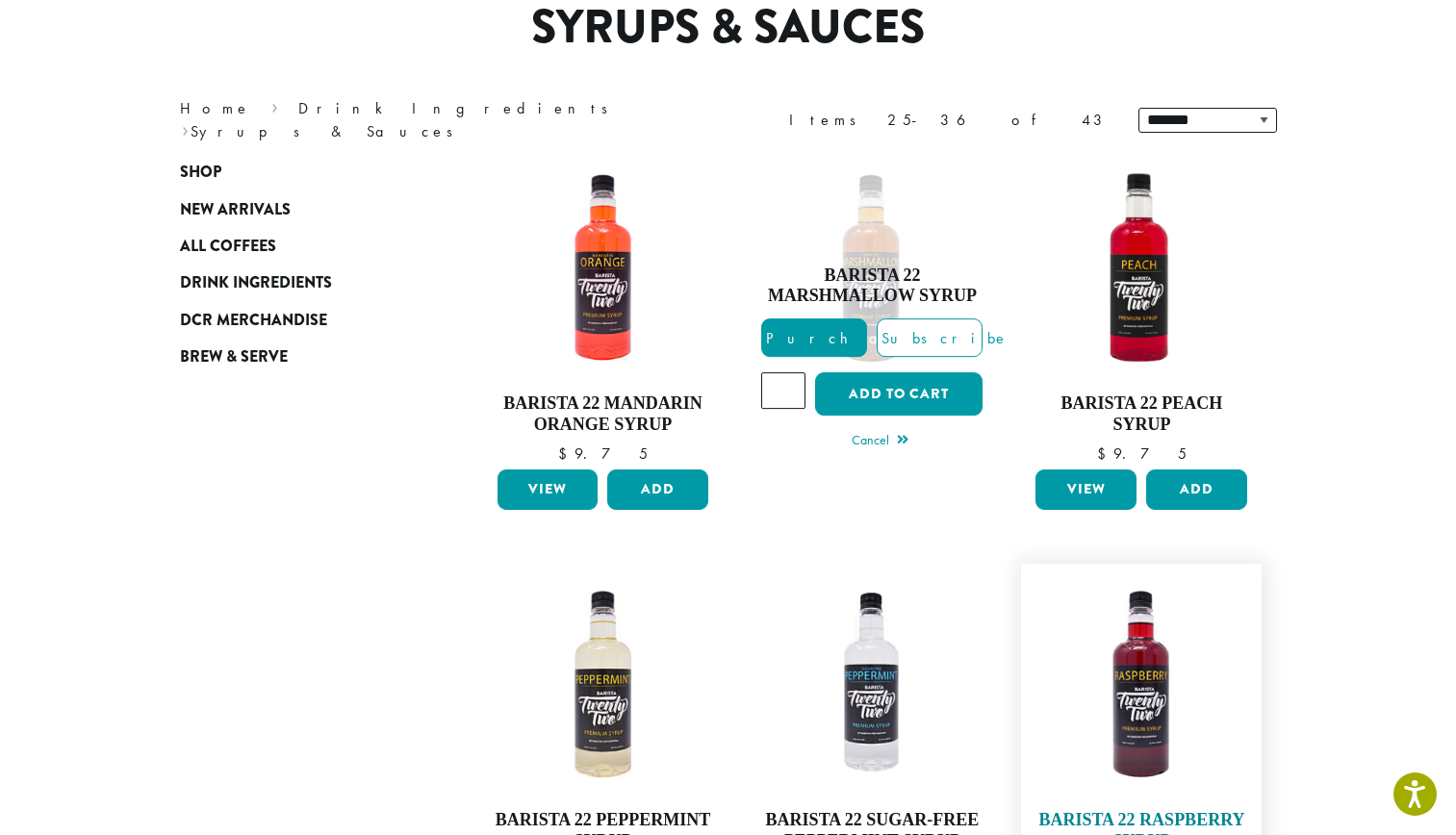
scroll to position [179, 0]
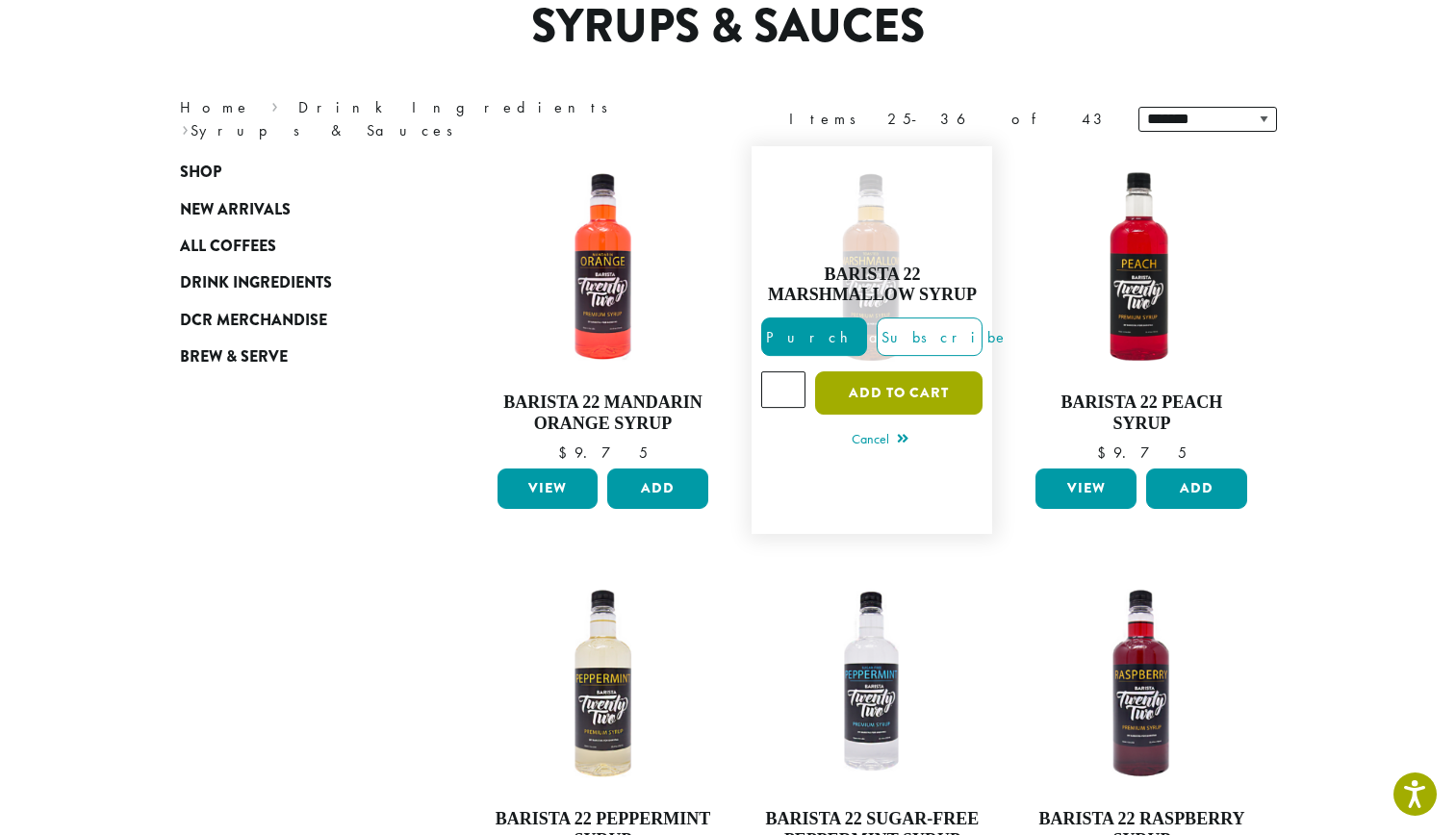
click at [910, 396] on button "Add to cart" at bounding box center [899, 393] width 167 height 43
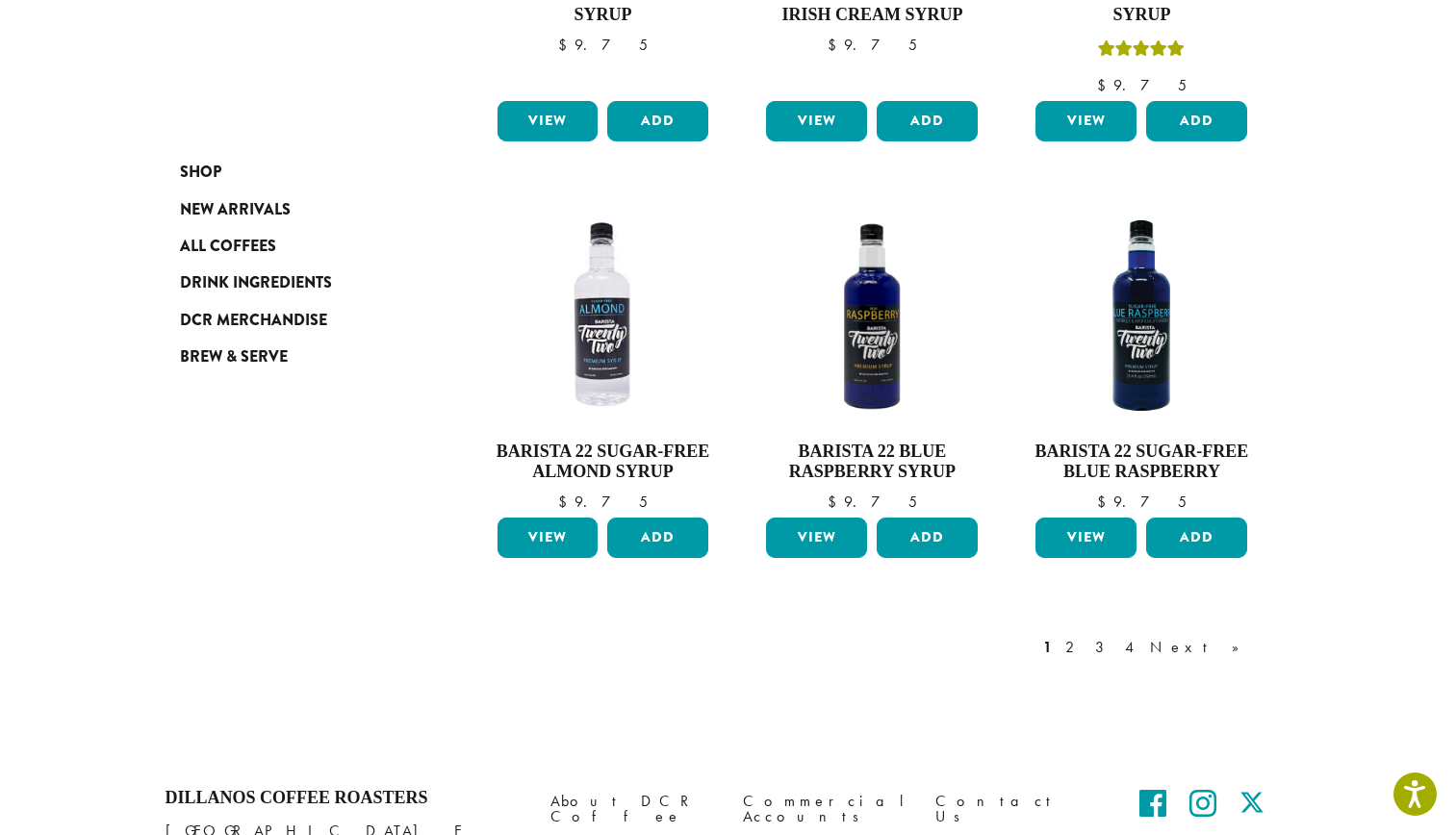
scroll to position [1774, 0]
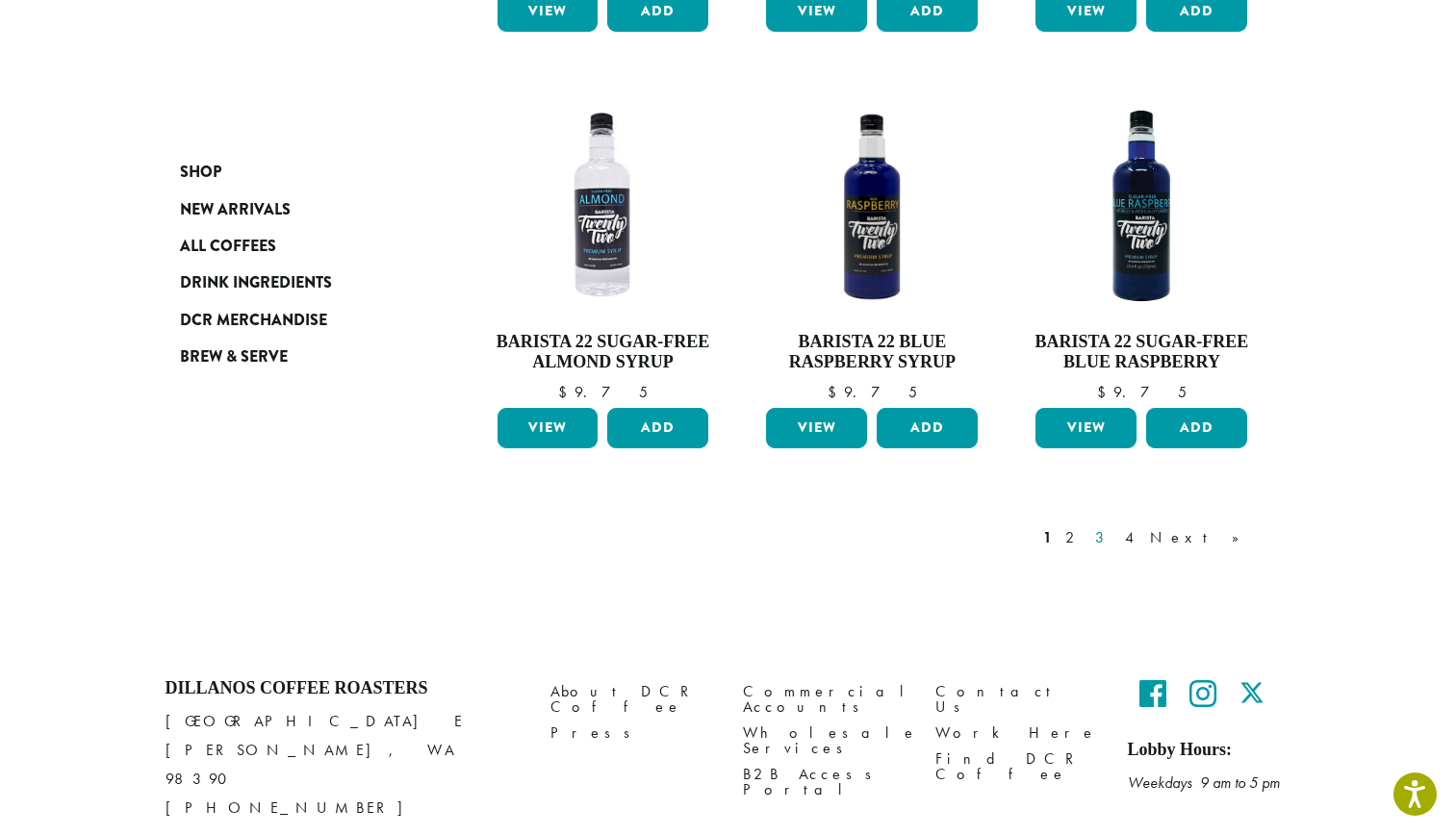
click at [1115, 526] on link "3" at bounding box center [1103, 537] width 24 height 23
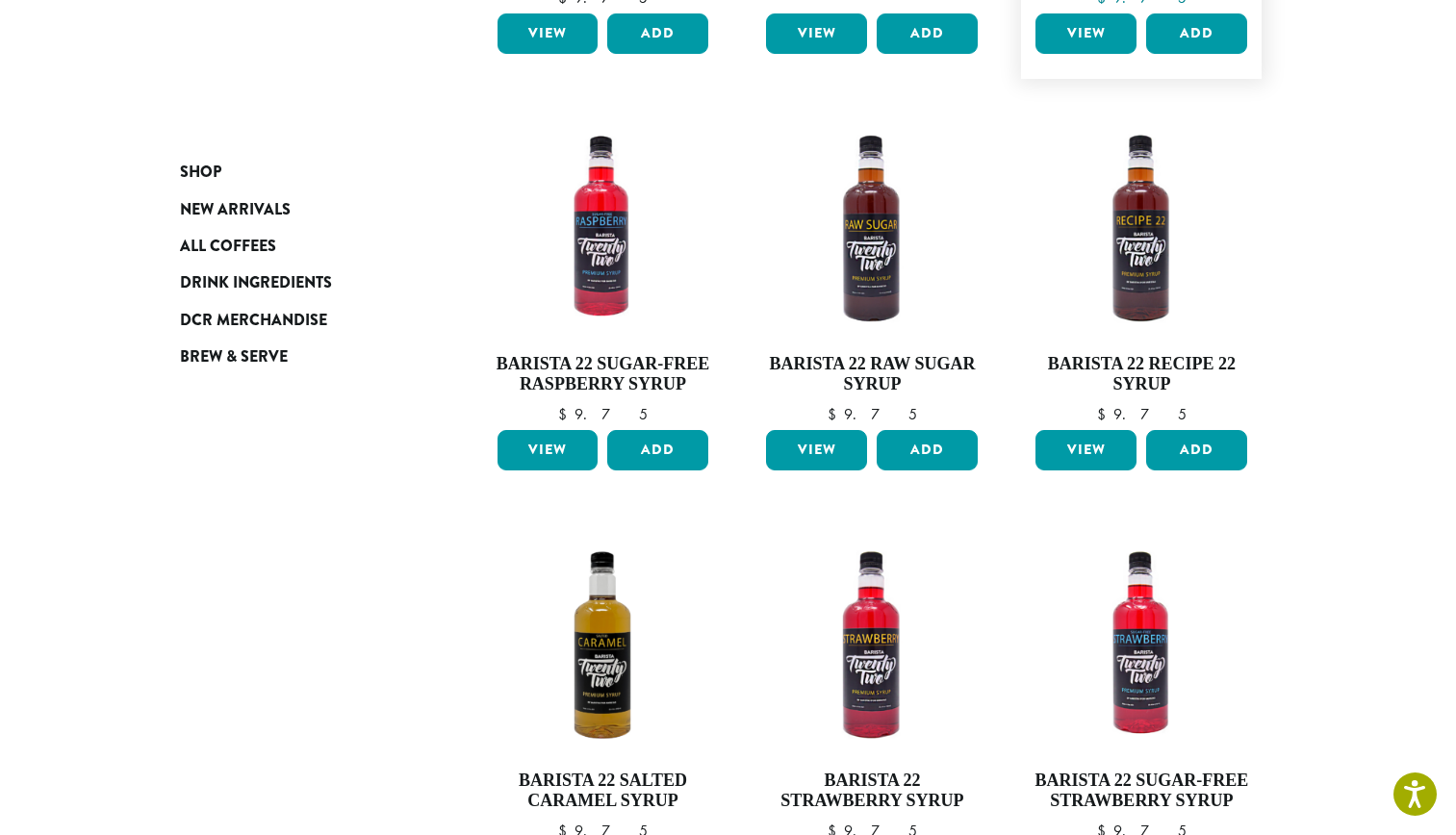
scroll to position [1590, 0]
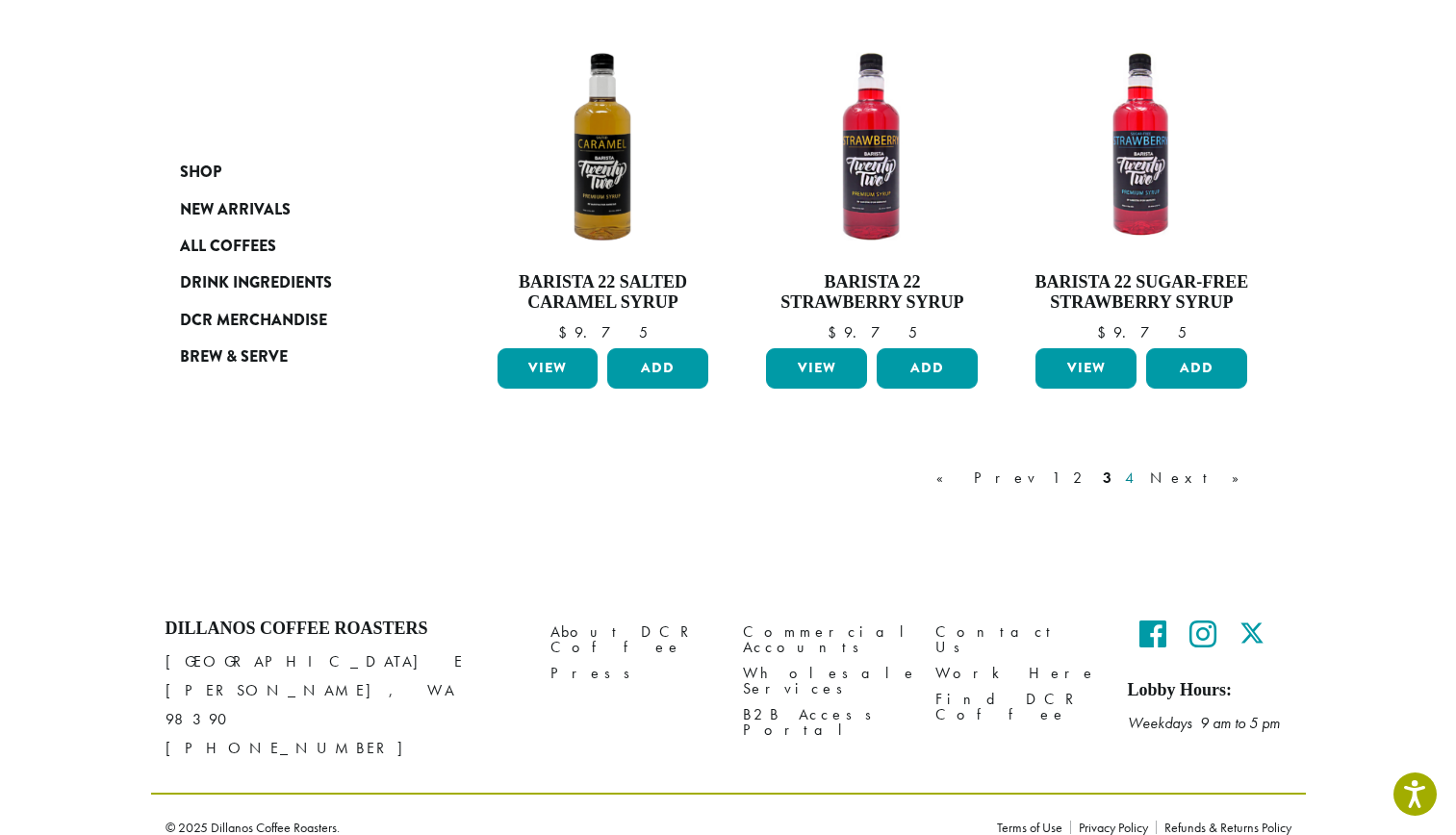
click at [1140, 477] on link "4" at bounding box center [1130, 477] width 19 height 23
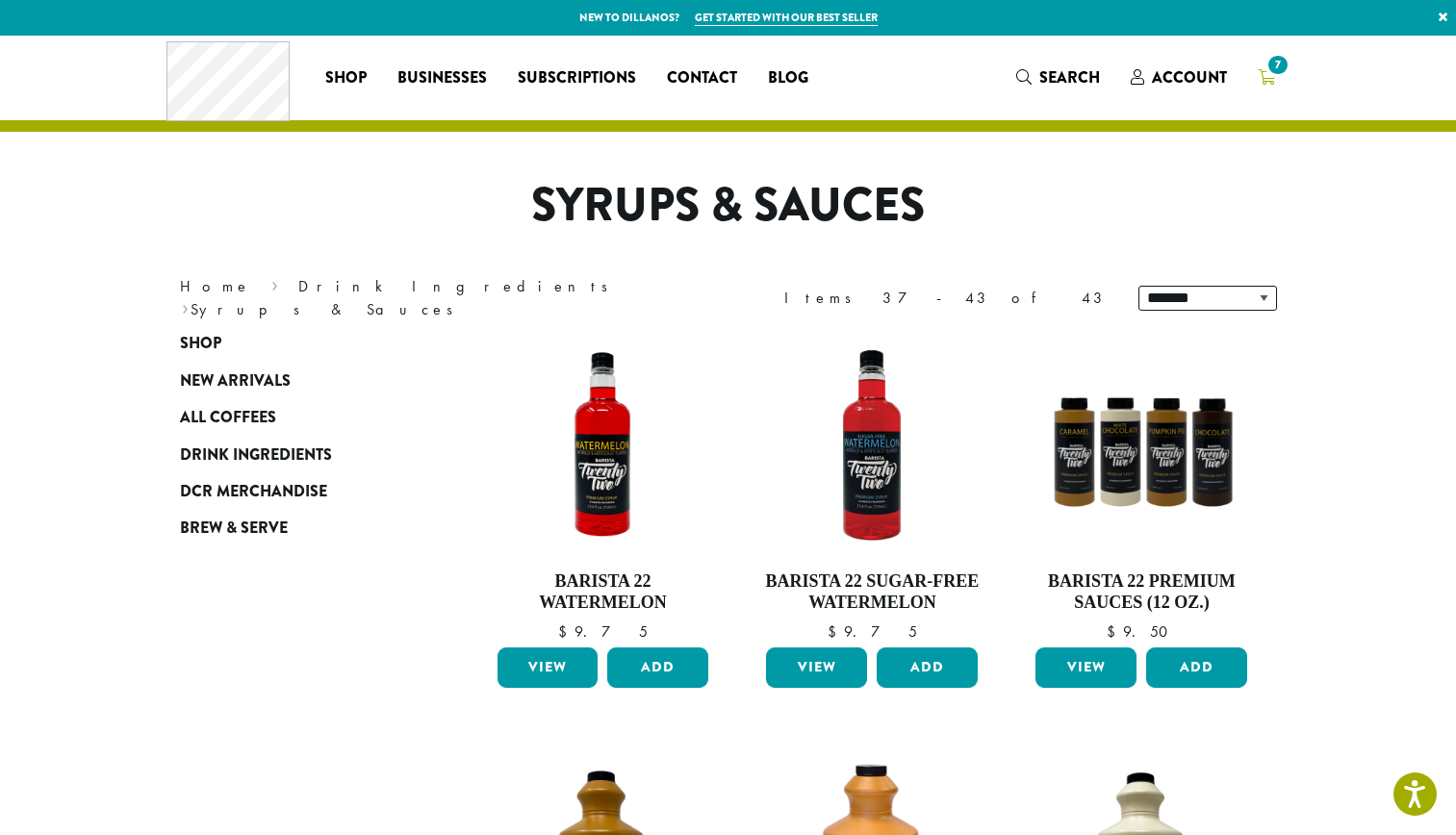
click at [1274, 69] on span "7" at bounding box center [1278, 65] width 26 height 26
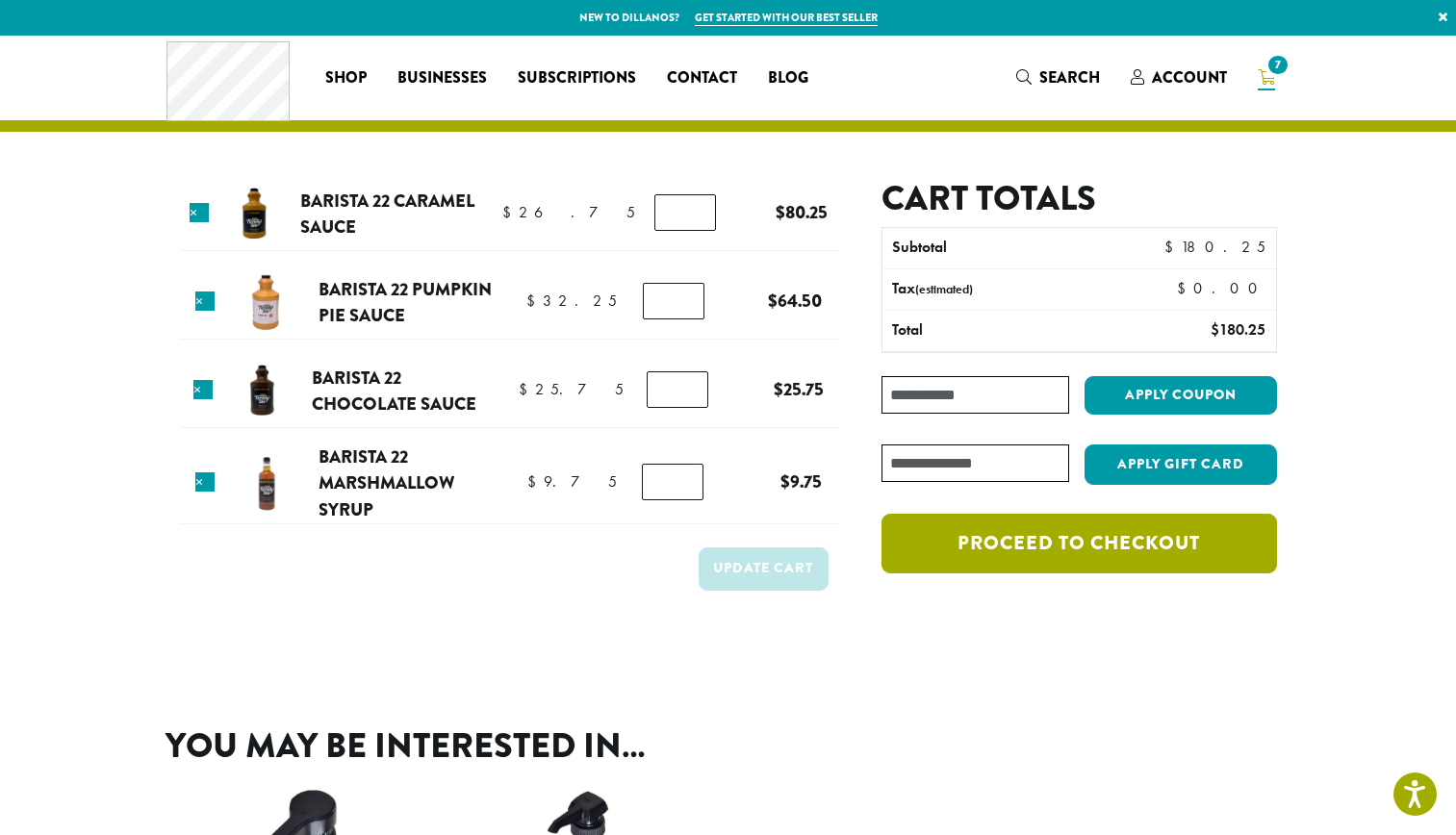
click at [1160, 554] on link "Proceed to checkout" at bounding box center [1079, 544] width 395 height 60
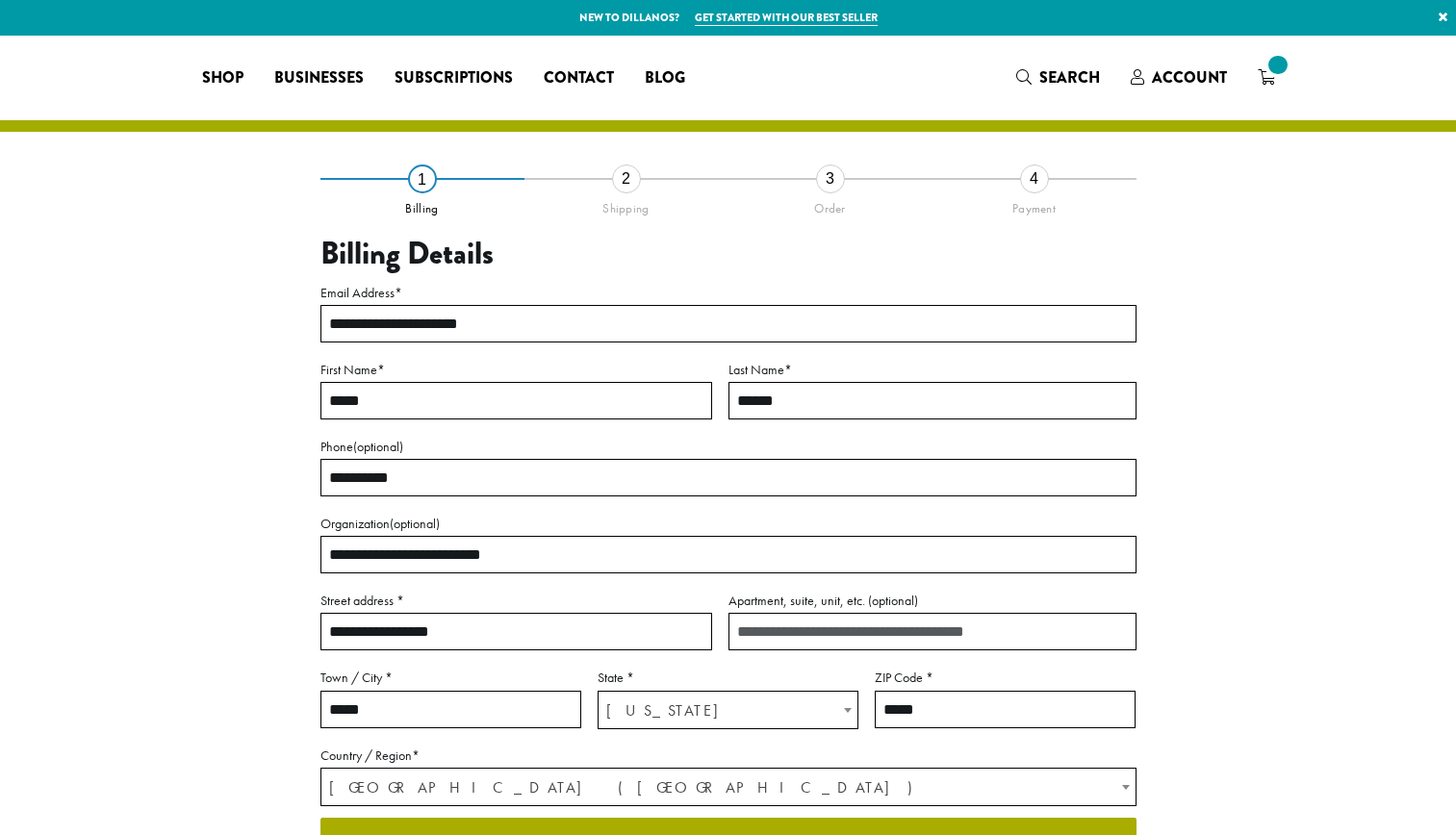
select select "**"
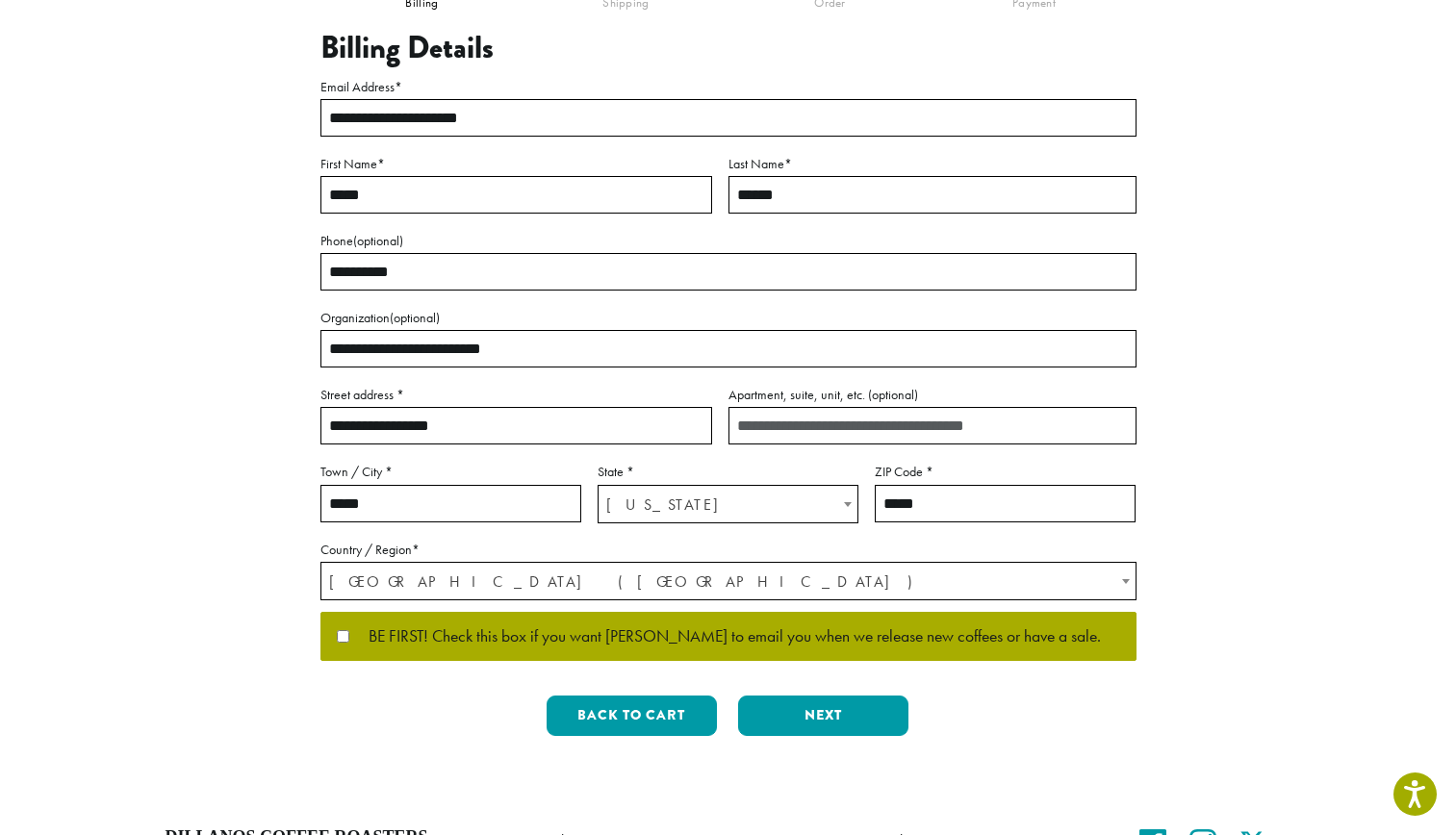
scroll to position [215, 0]
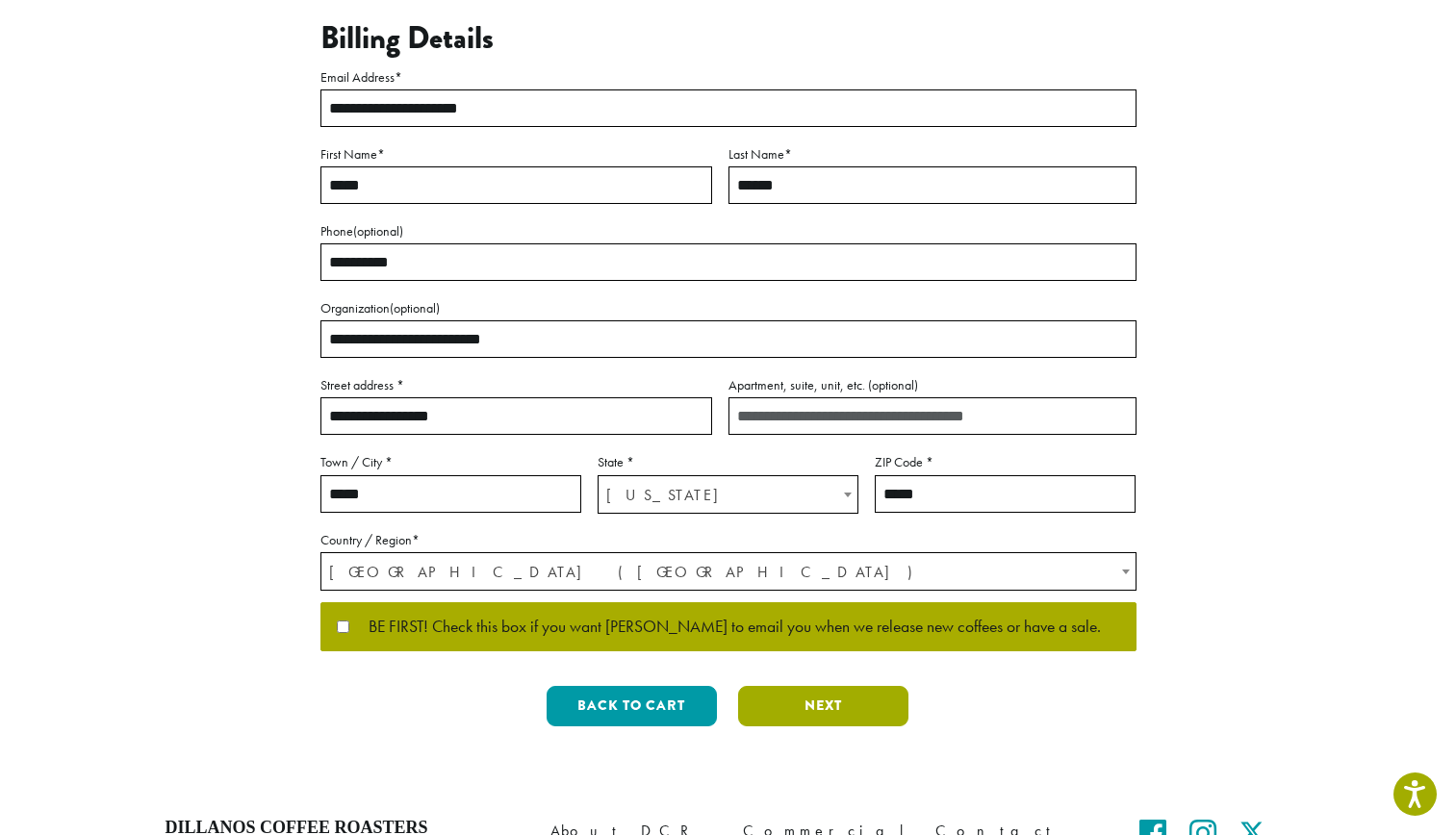
click at [844, 709] on button "Next" at bounding box center [823, 705] width 170 height 41
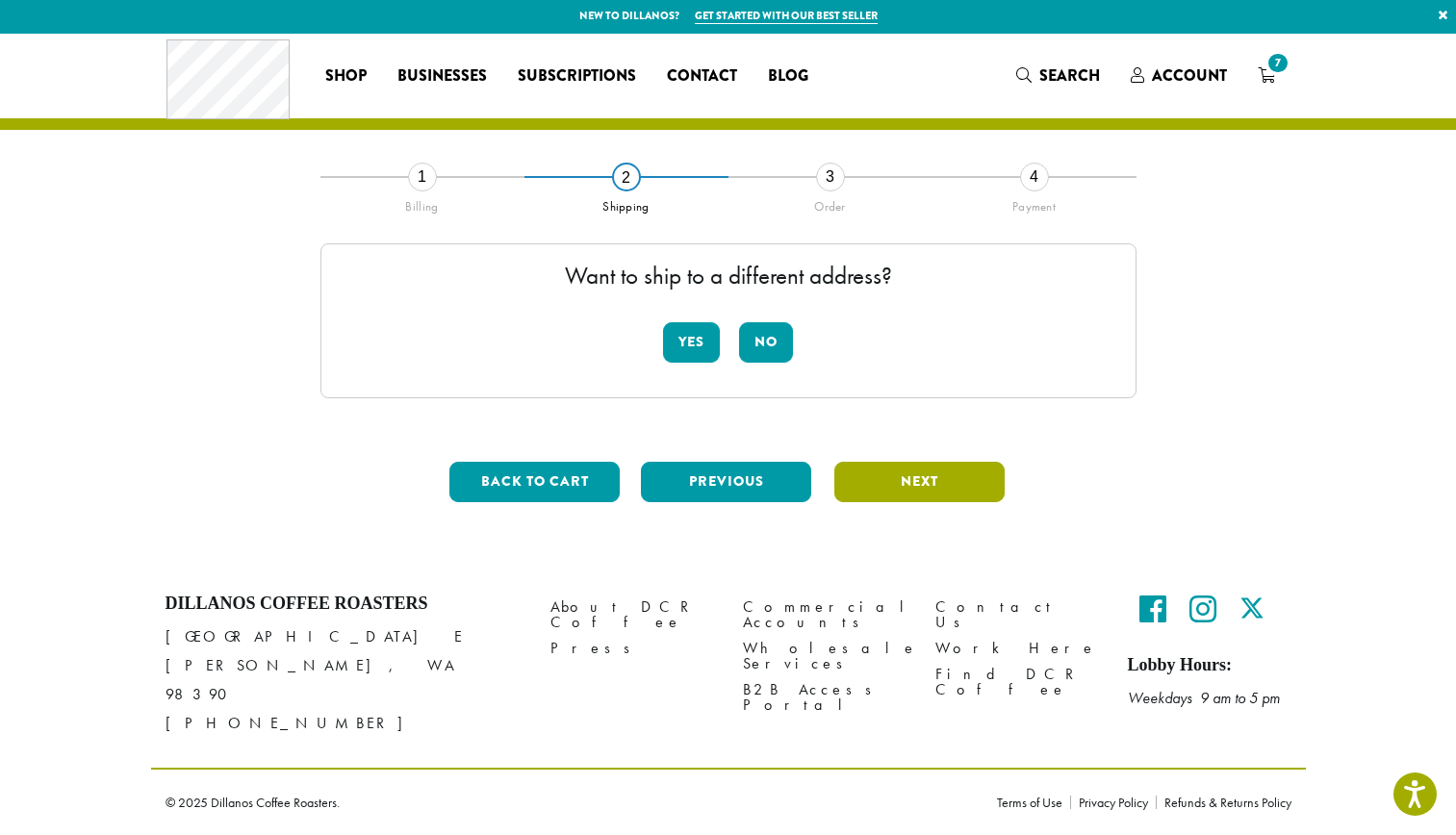
scroll to position [0, 0]
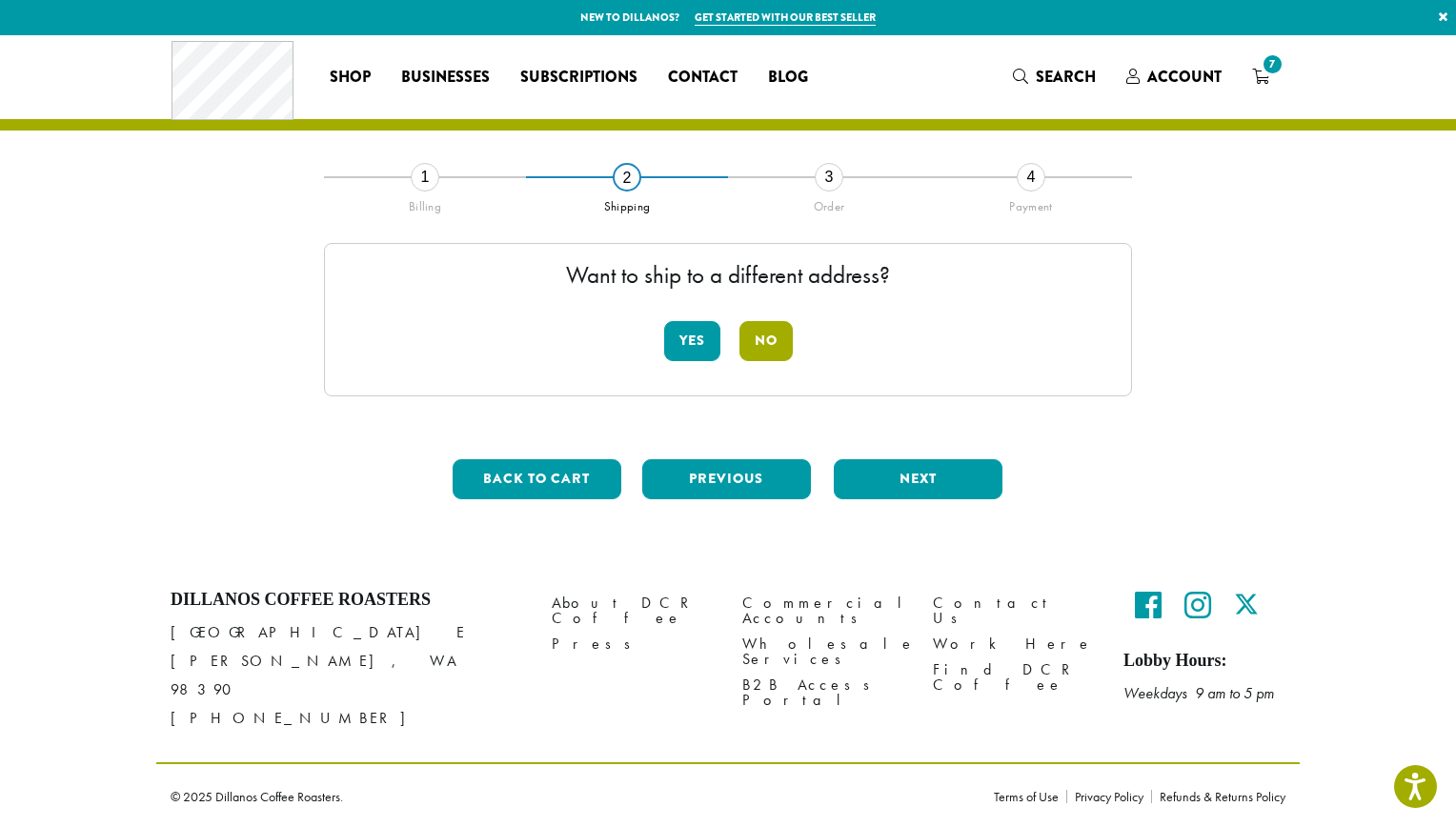
click at [766, 342] on button "No" at bounding box center [766, 340] width 53 height 40
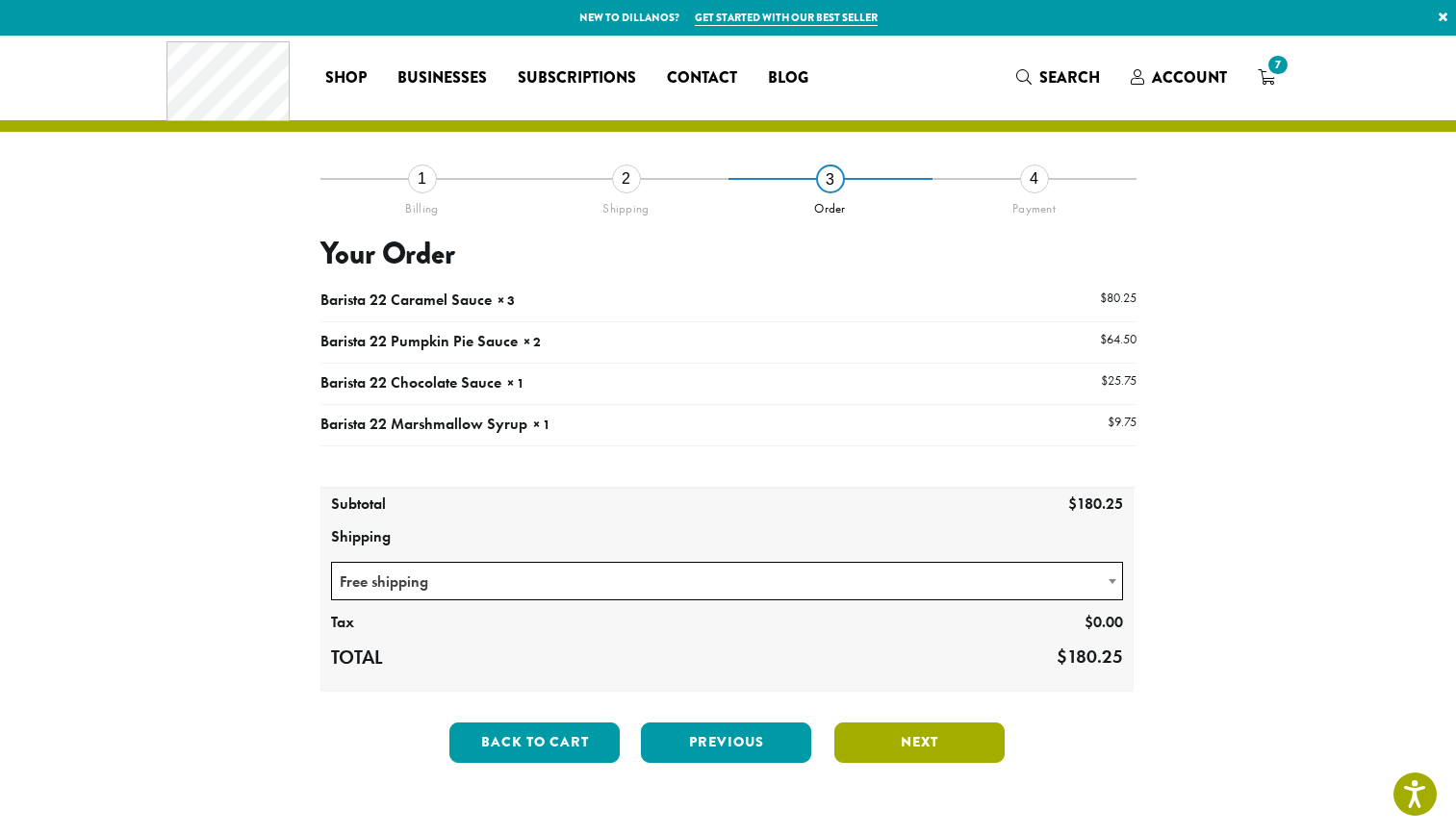
click at [892, 745] on button "Next" at bounding box center [919, 742] width 170 height 41
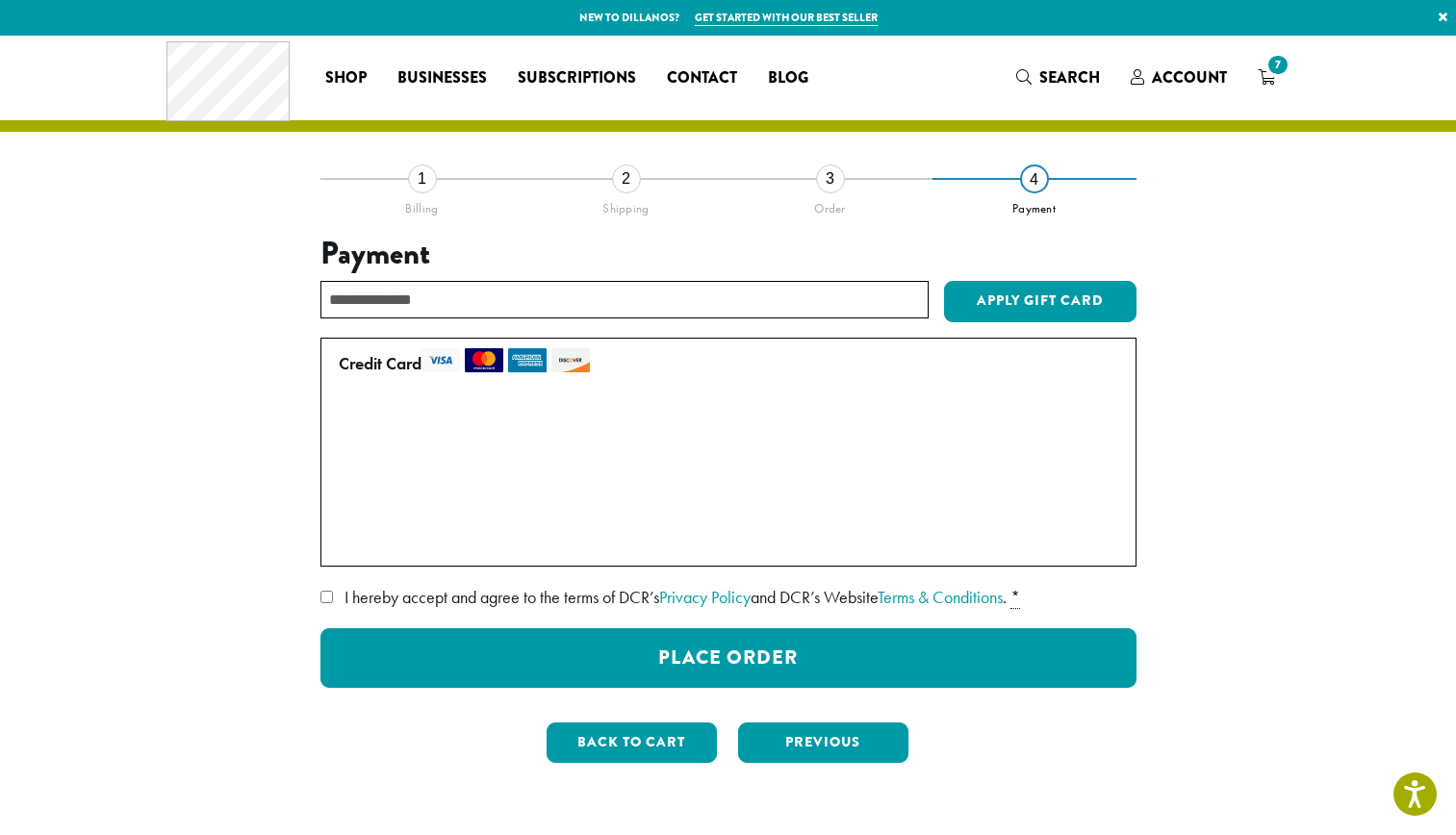
drag, startPoint x: 502, startPoint y: 460, endPoint x: 700, endPoint y: 535, distance: 211.7
click at [700, 535] on label "Use a new card" at bounding box center [725, 539] width 771 height 31
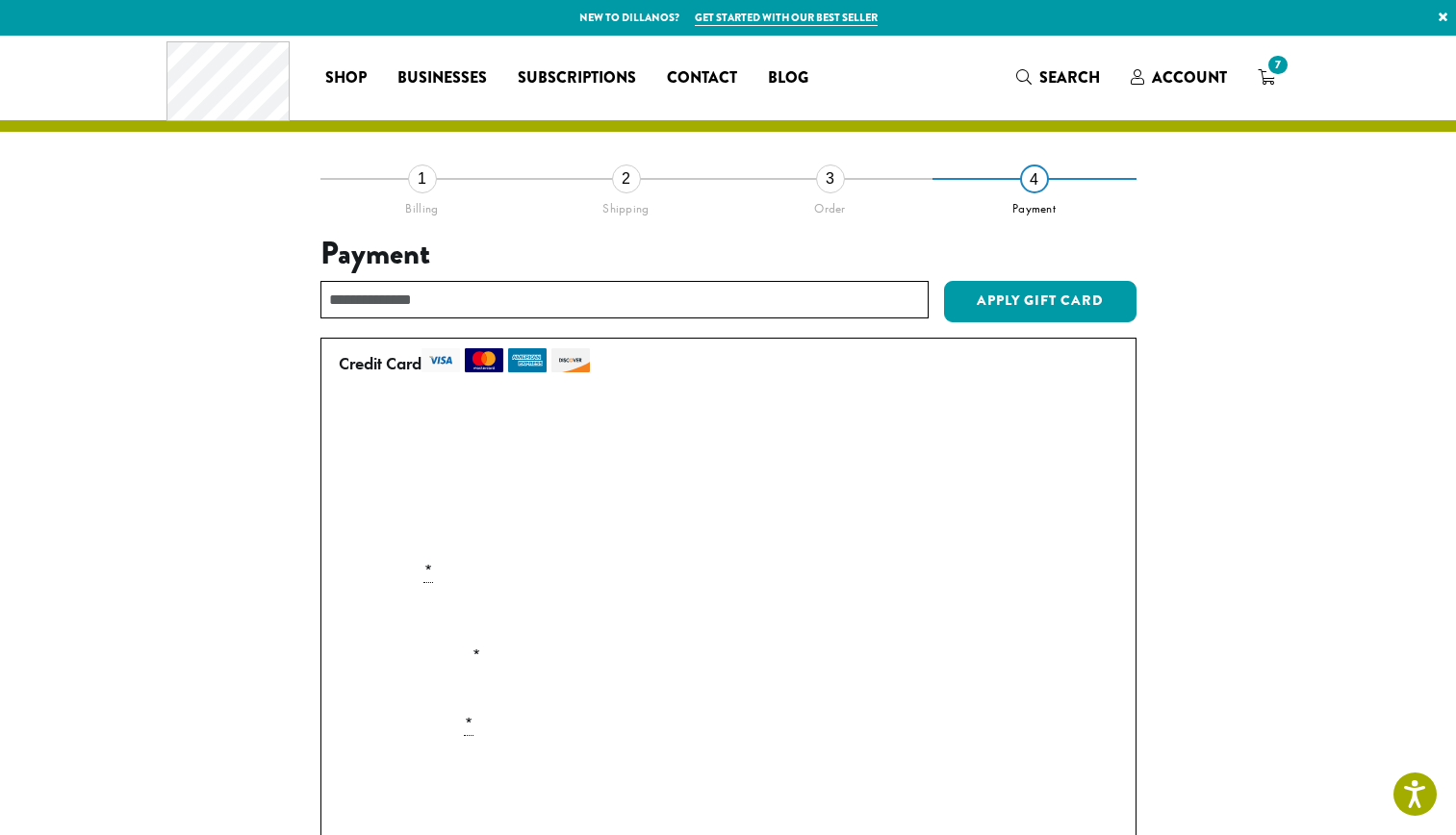
click at [828, 190] on div "3" at bounding box center [830, 178] width 29 height 29
click at [828, 173] on div "3" at bounding box center [830, 178] width 29 height 29
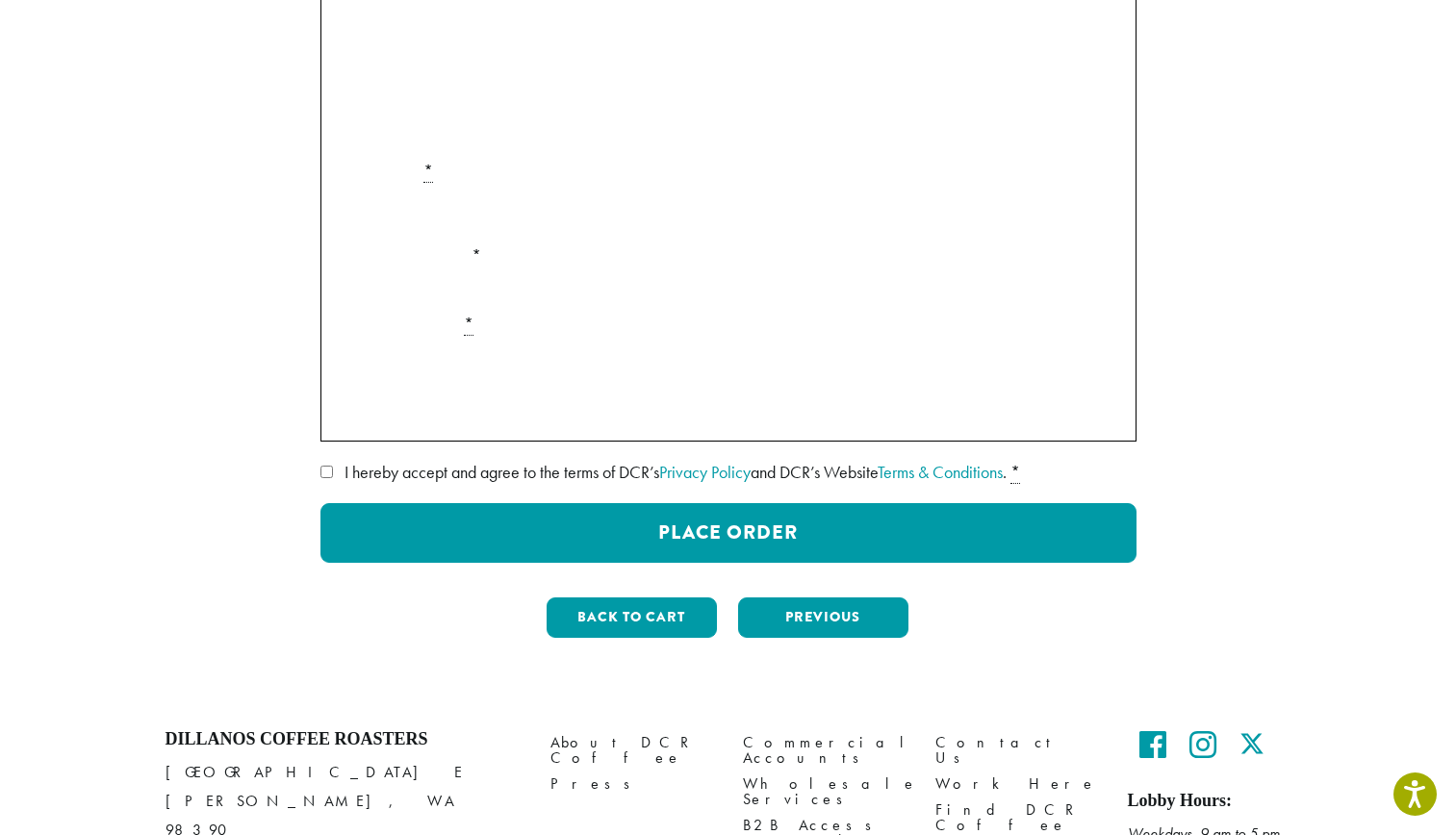
scroll to position [425, 0]
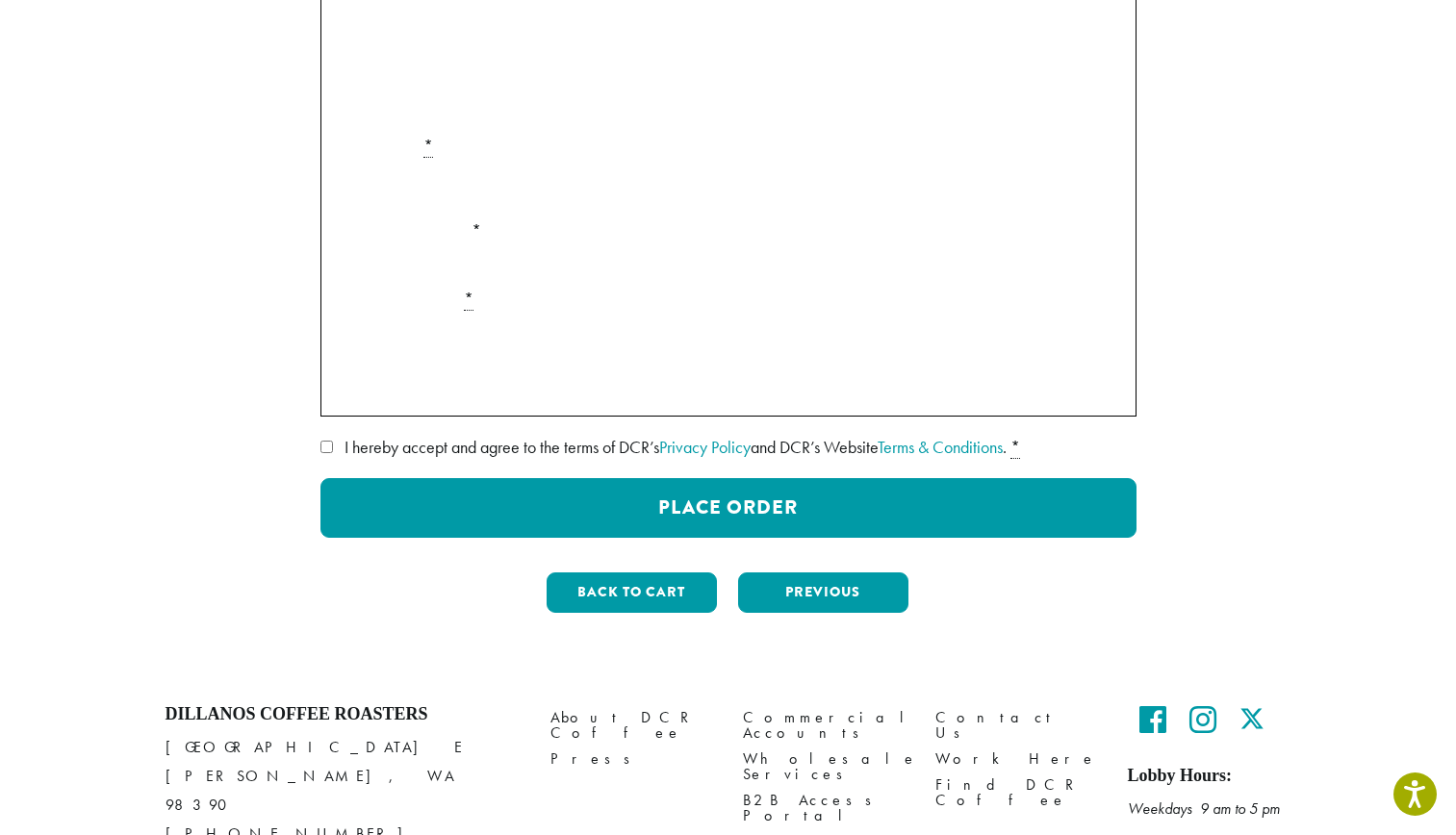
click at [1328, 428] on section "**********" at bounding box center [728, 142] width 1456 height 1064
click at [151, 413] on div "**********" at bounding box center [728, 142] width 1155 height 1064
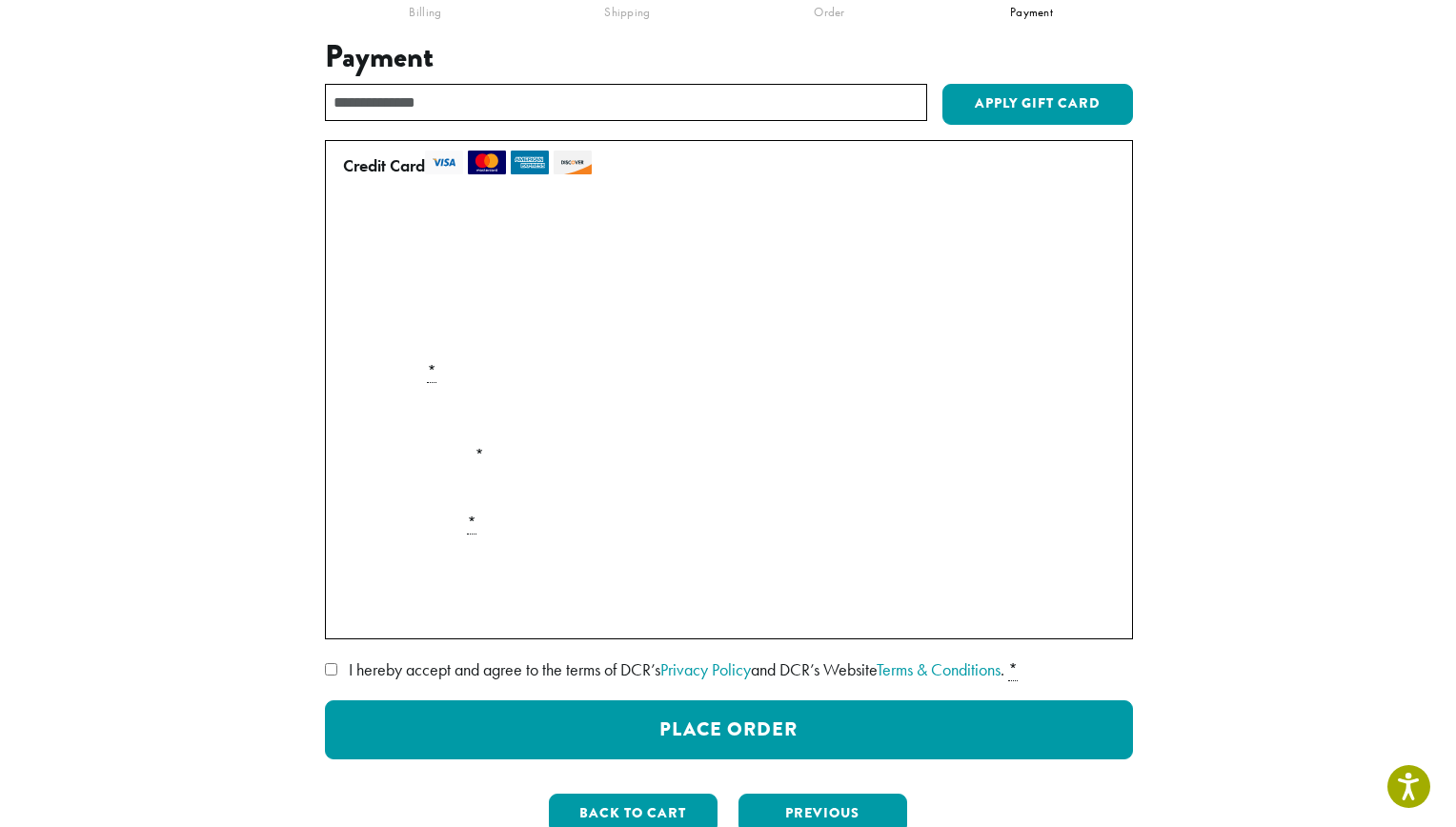
scroll to position [196, 0]
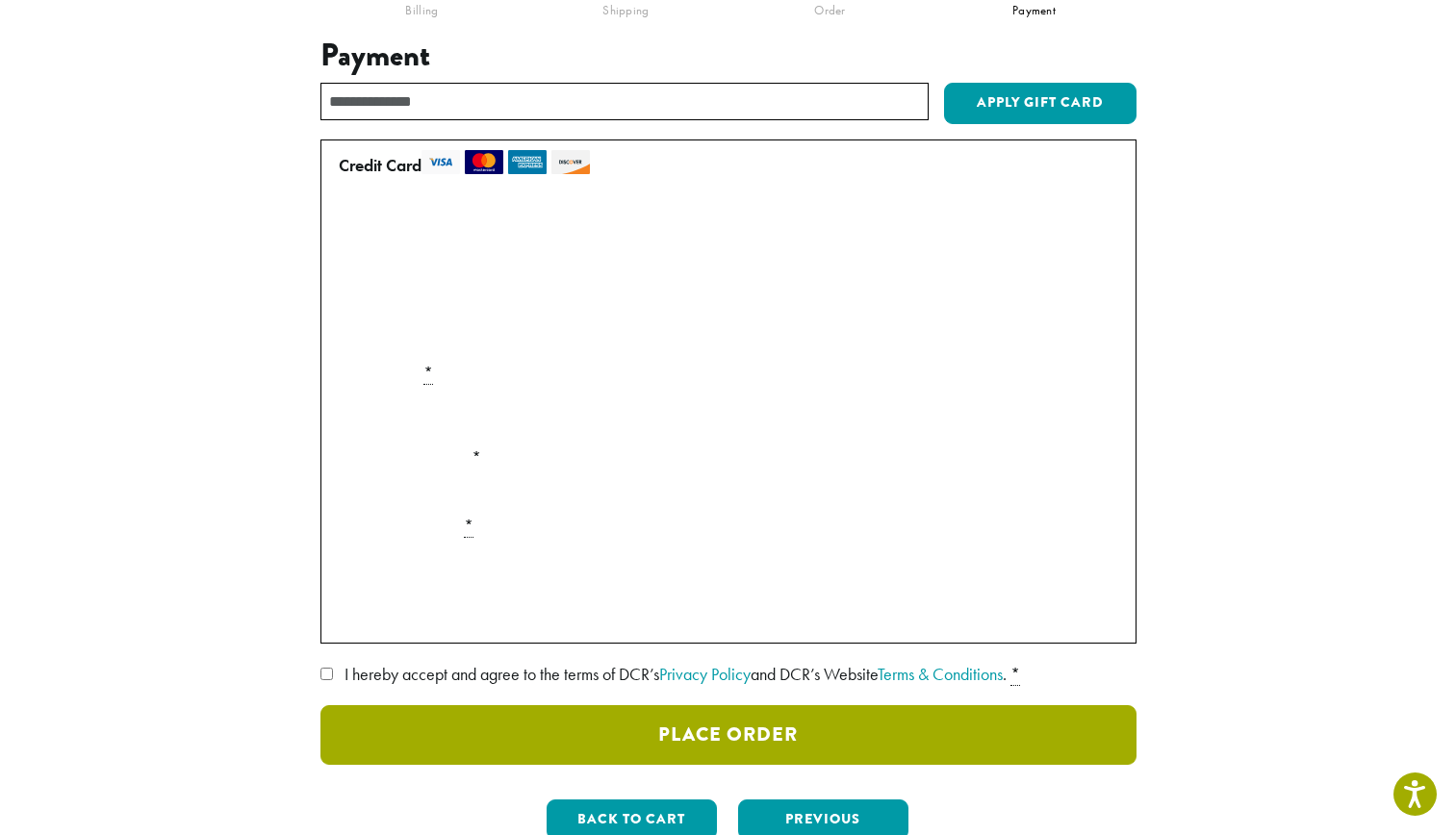
click at [792, 739] on button "Place Order" at bounding box center [728, 735] width 816 height 60
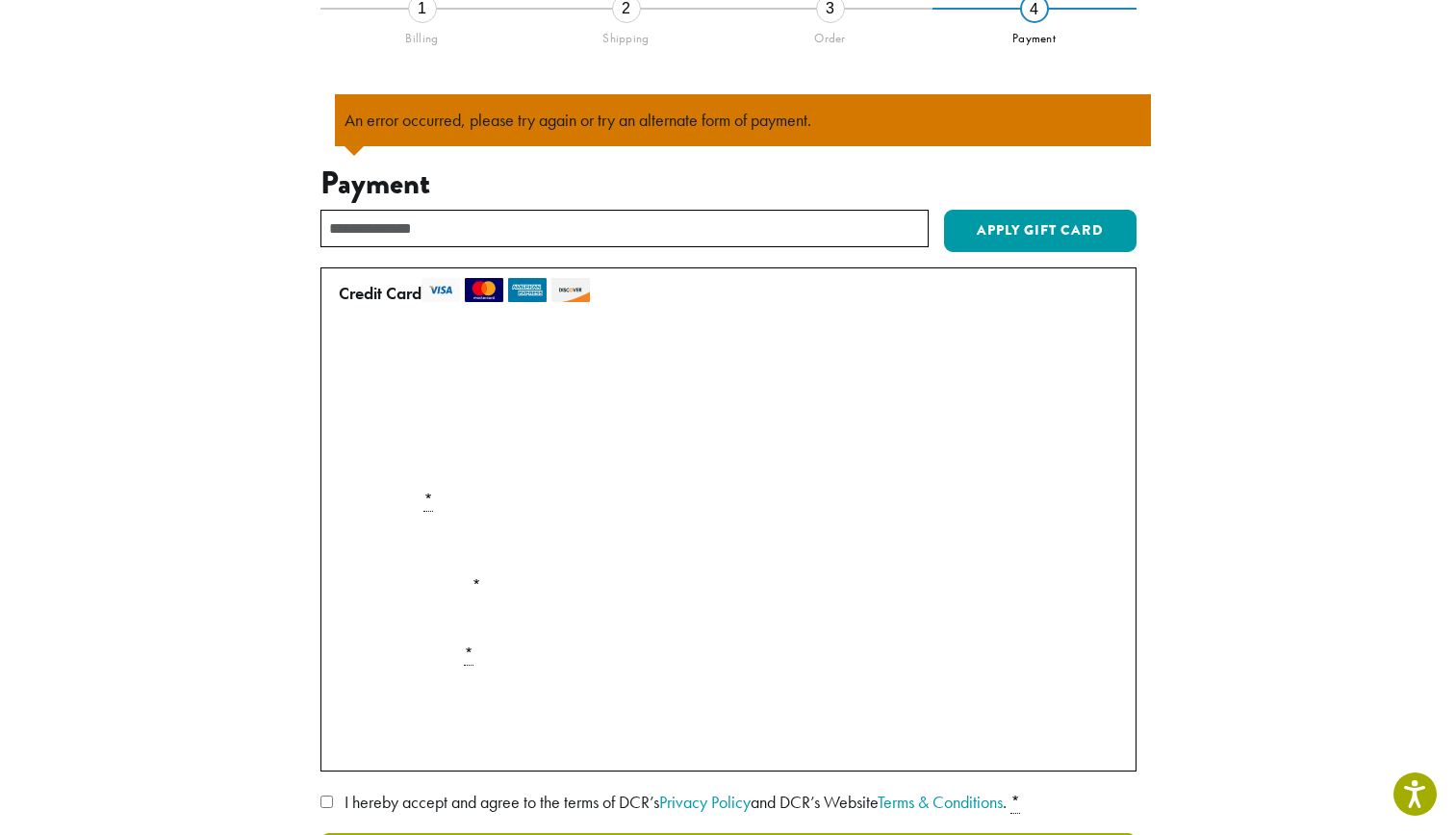
scroll to position [168, 0]
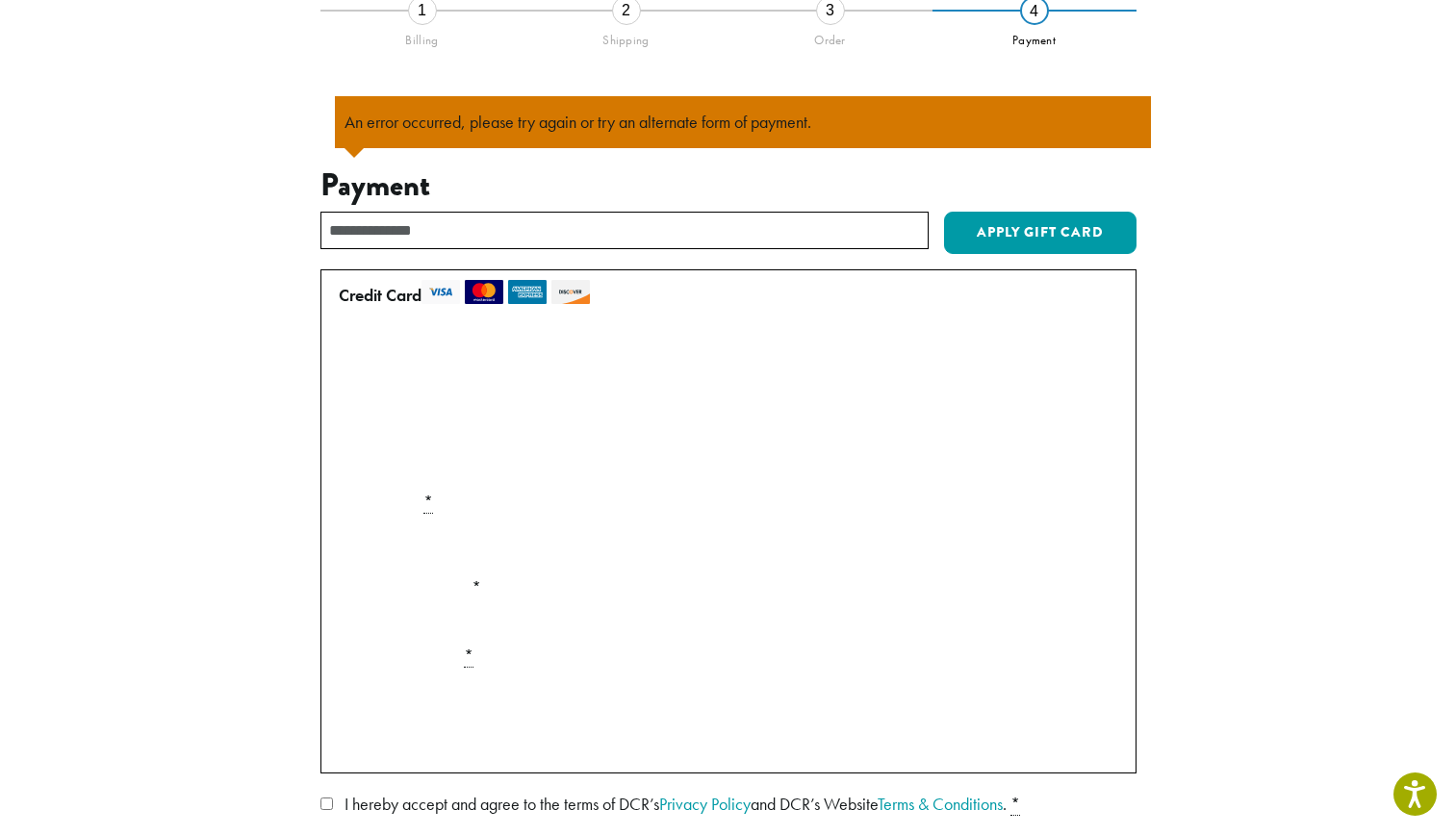
click at [1237, 353] on div "**********" at bounding box center [728, 497] width 1097 height 975
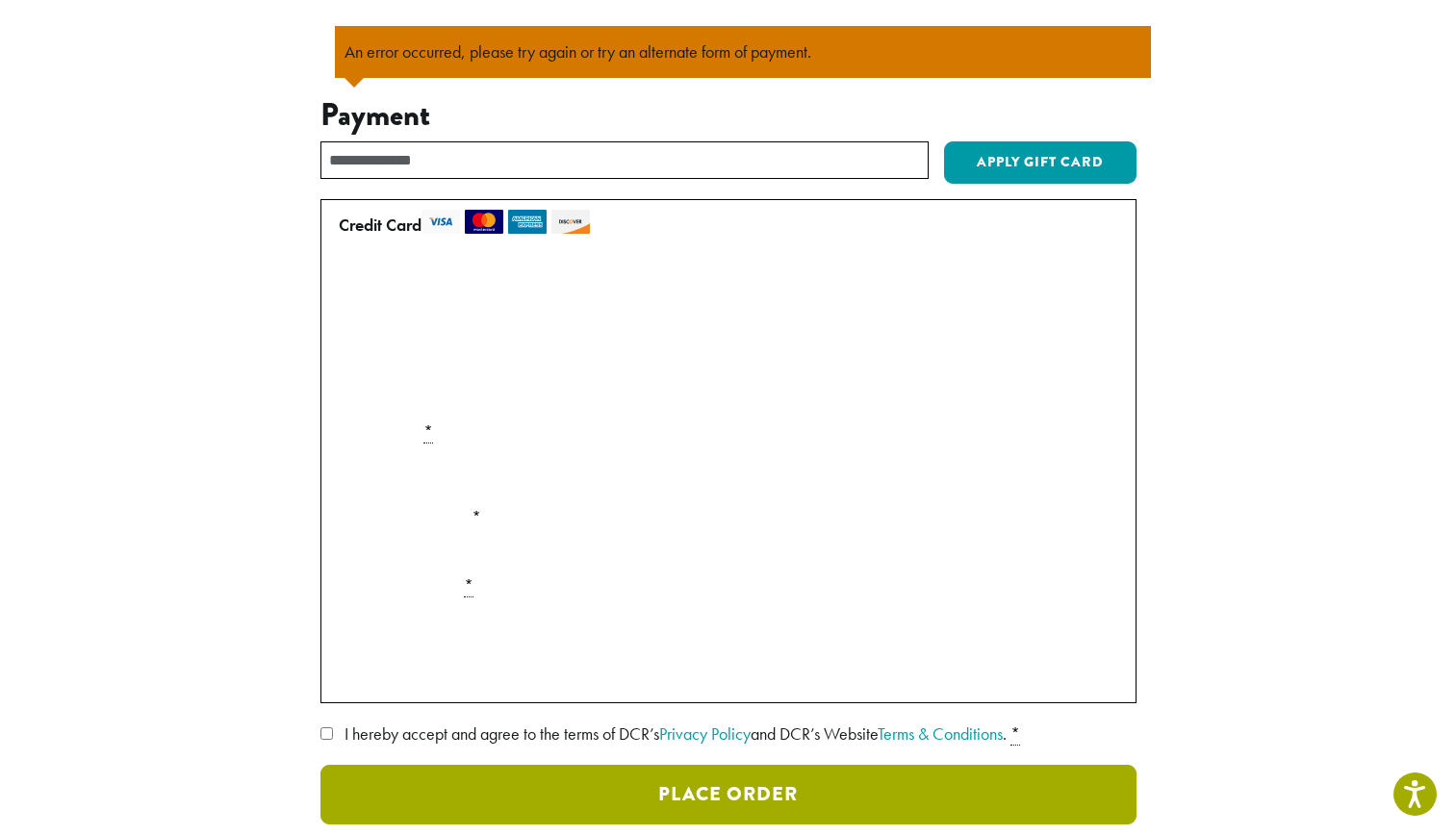
click at [711, 793] on button "Place Order" at bounding box center [728, 795] width 816 height 60
